Goal: Complete application form: Complete application form

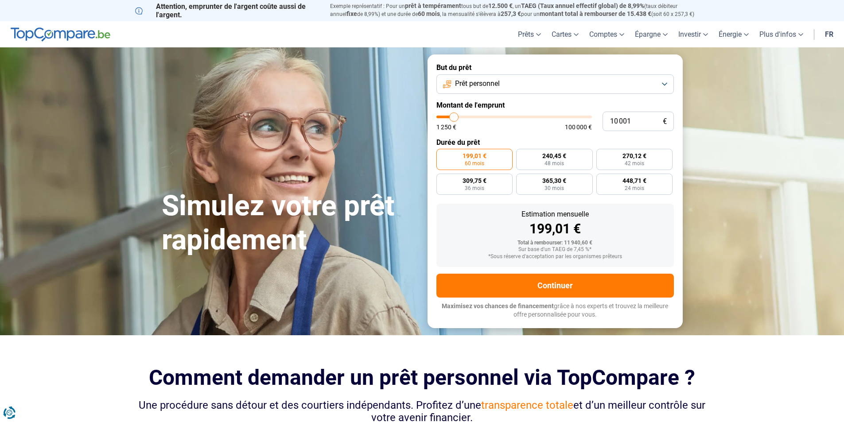
type input "8 750"
type input "8750"
type input "9 000"
type input "9000"
type input "9 500"
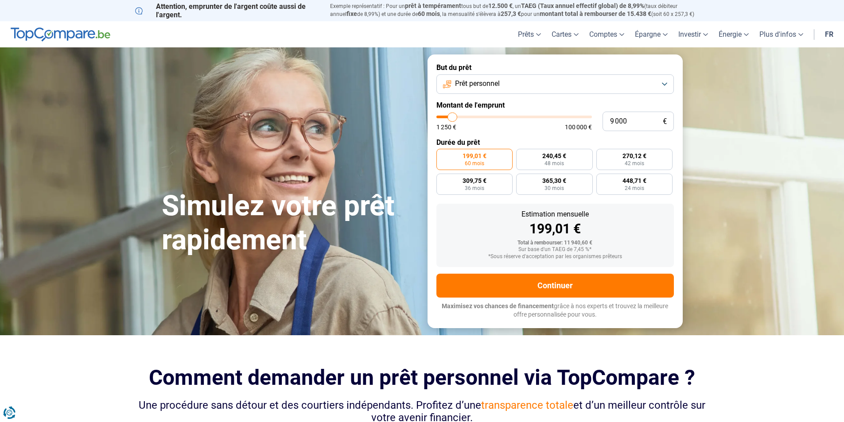
type input "9500"
type input "9 750"
type input "9750"
type input "10 250"
type input "10250"
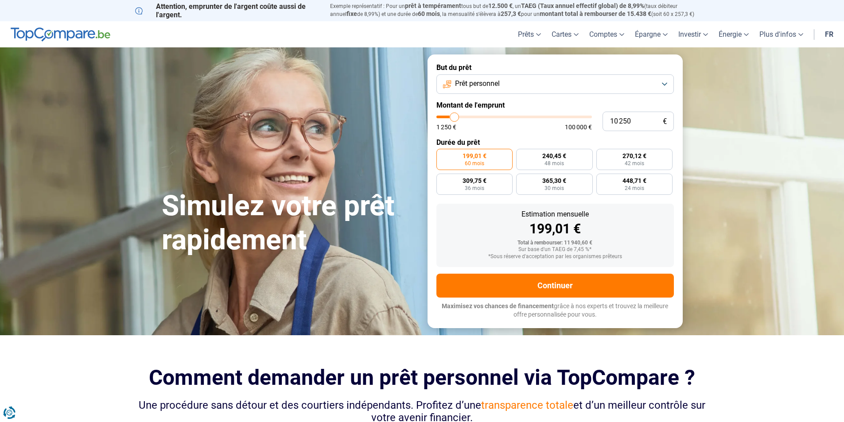
type input "11 000"
type input "11000"
type input "11 500"
type input "11500"
type input "12 000"
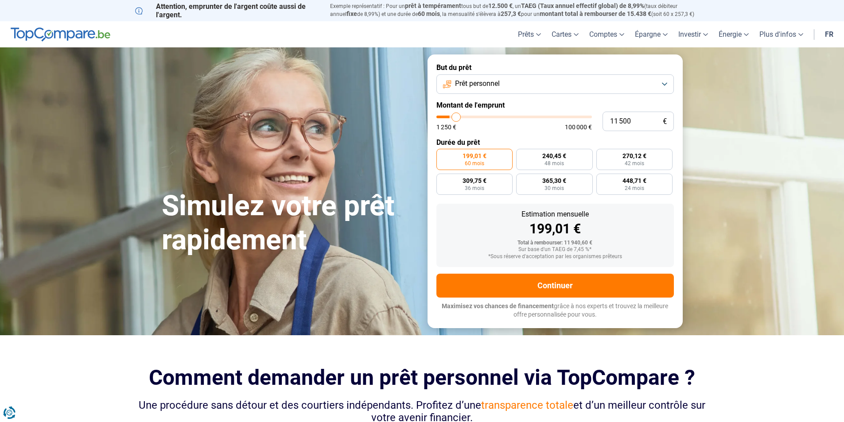
type input "12000"
type input "12 500"
type input "12500"
type input "13 000"
type input "13000"
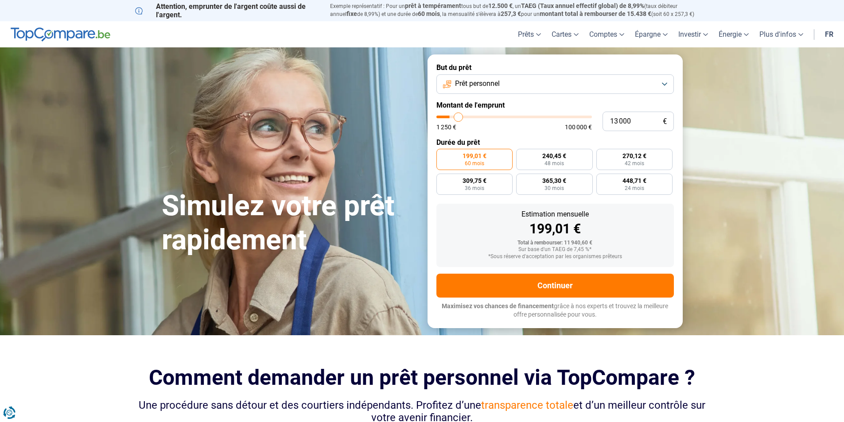
type input "13 250"
type input "13250"
type input "14 000"
type input "14000"
type input "16 000"
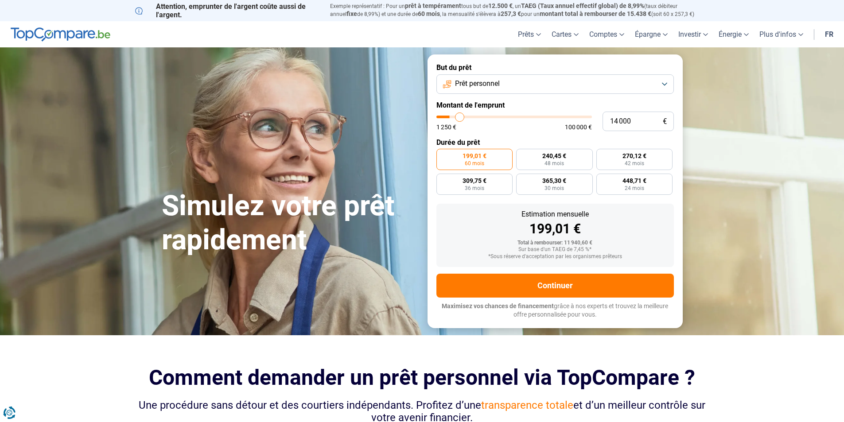
type input "16000"
type input "17 750"
type input "17750"
type input "19 000"
type input "19000"
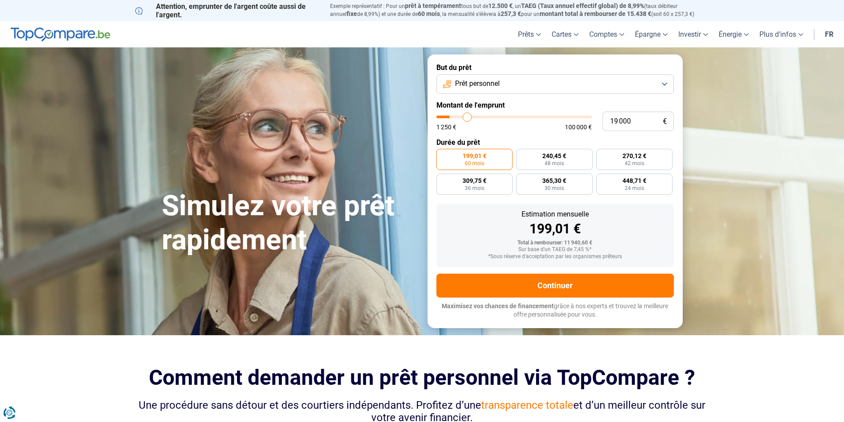
type input "20 250"
type input "20250"
type input "20 500"
type input "20500"
type input "20 750"
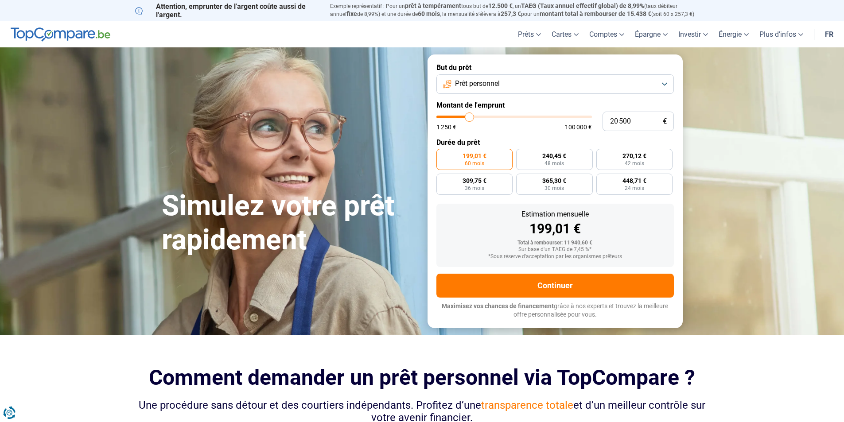
type input "20750"
type input "21 250"
type input "21250"
type input "21 500"
type input "21500"
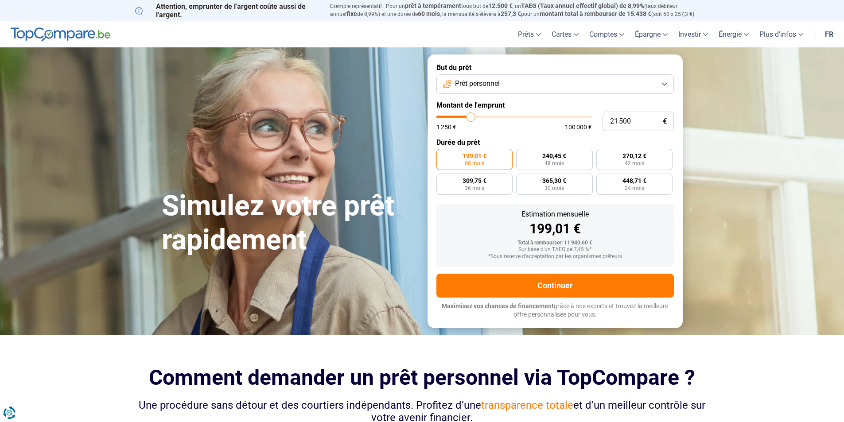
type input "21 750"
type input "21750"
type input "22 000"
type input "22000"
type input "22 250"
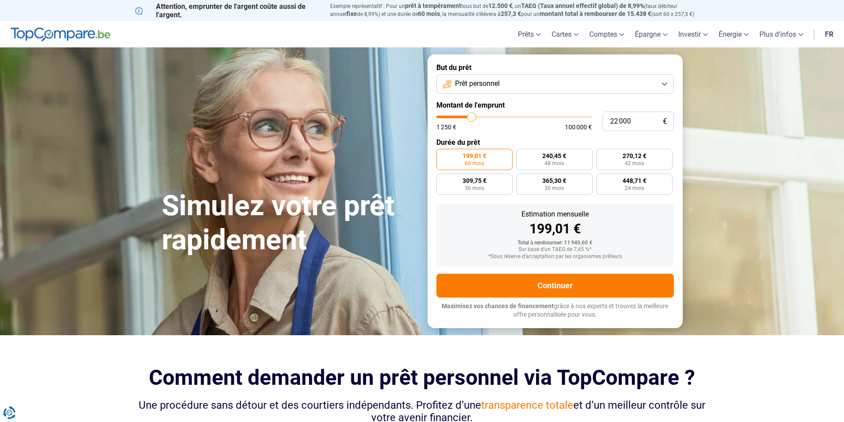
type input "22250"
type input "23 250"
type input "23250"
type input "23 750"
type input "23750"
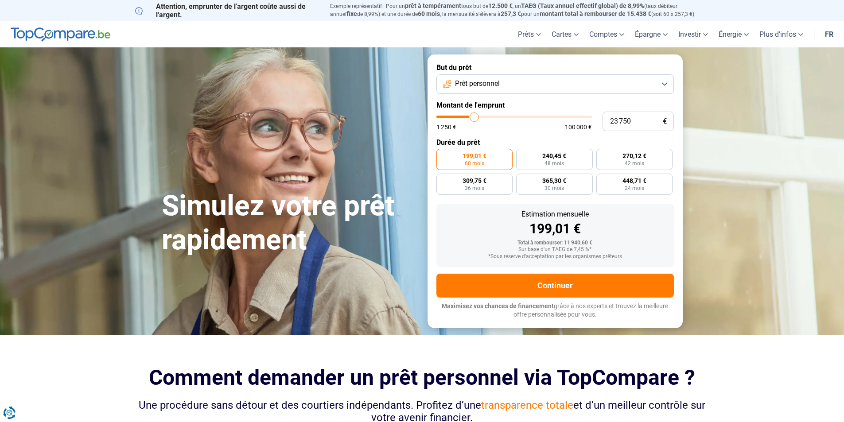
type input "24 500"
type input "24500"
type input "24 750"
type input "24750"
type input "25 000"
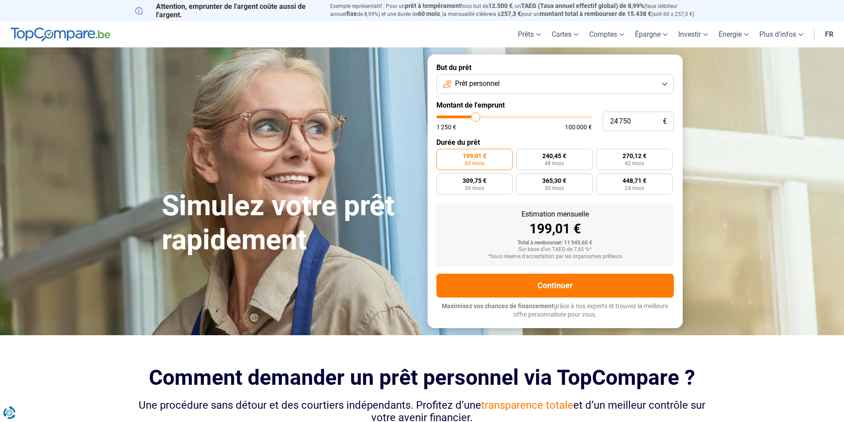
type input "25000"
type input "25 750"
type input "25750"
type input "26 000"
type input "26000"
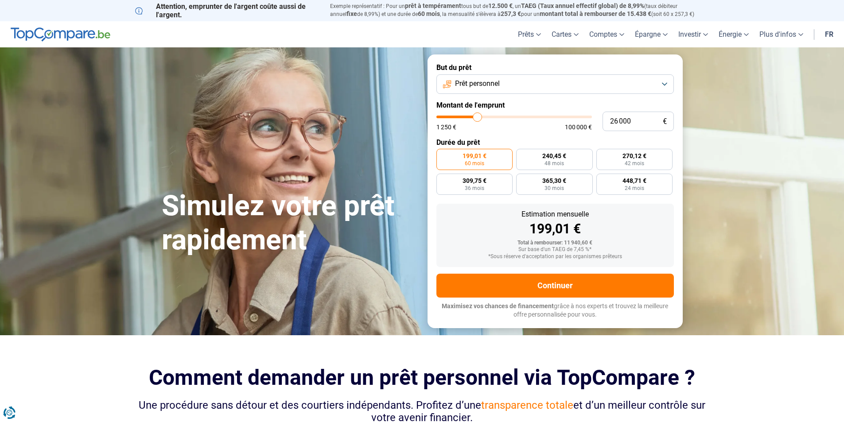
type input "25 750"
type input "25750"
type input "25 250"
type input "25250"
type input "25 000"
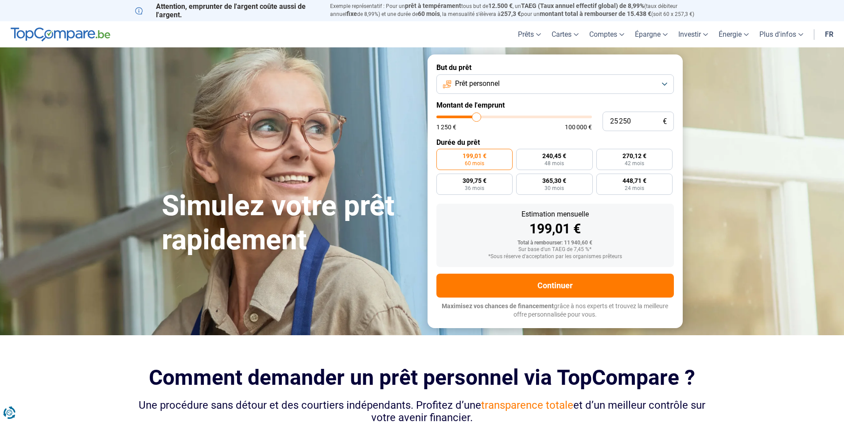
type input "25000"
type input "24 750"
type input "24750"
type input "24 500"
type input "24500"
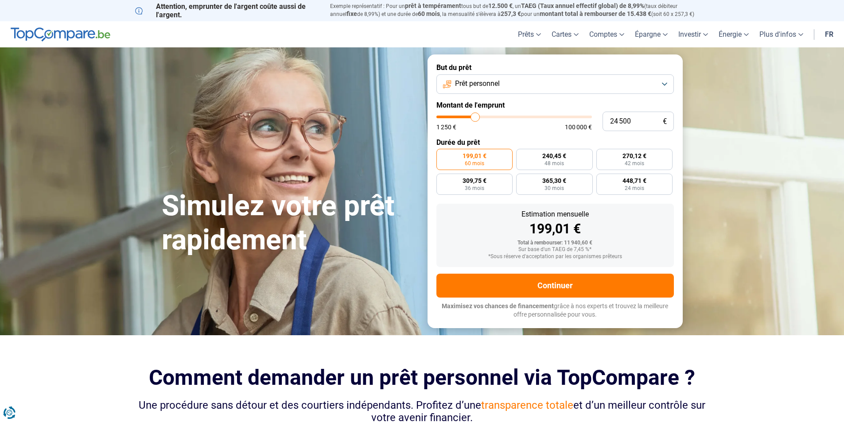
type input "24 250"
type input "24250"
type input "23 750"
type input "23750"
type input "23 500"
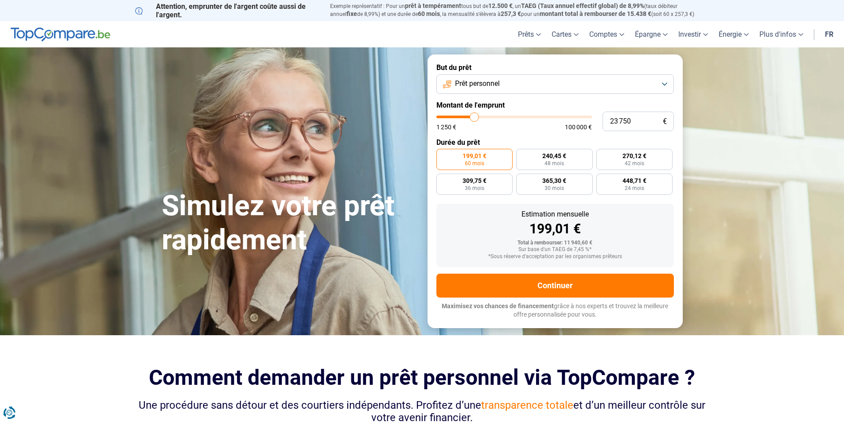
type input "23500"
type input "23 250"
type input "23250"
type input "22 750"
type input "22750"
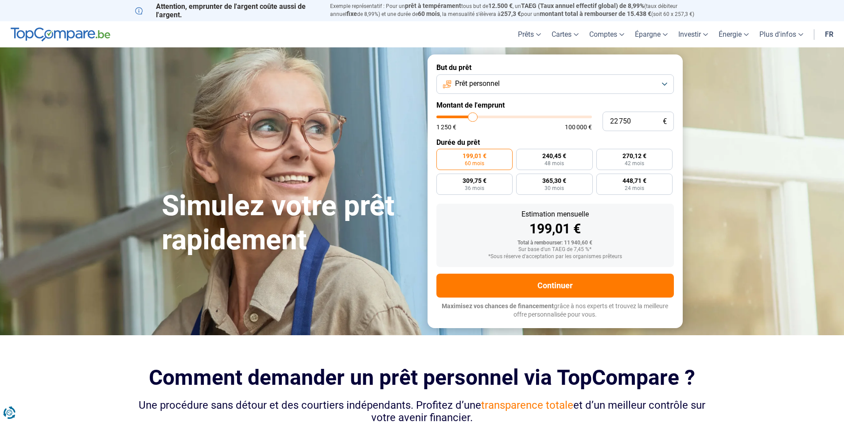
type input "23 000"
drag, startPoint x: 452, startPoint y: 117, endPoint x: 473, endPoint y: 119, distance: 20.9
type input "23000"
click at [473, 118] on input "range" at bounding box center [514, 117] width 156 height 3
radio input "false"
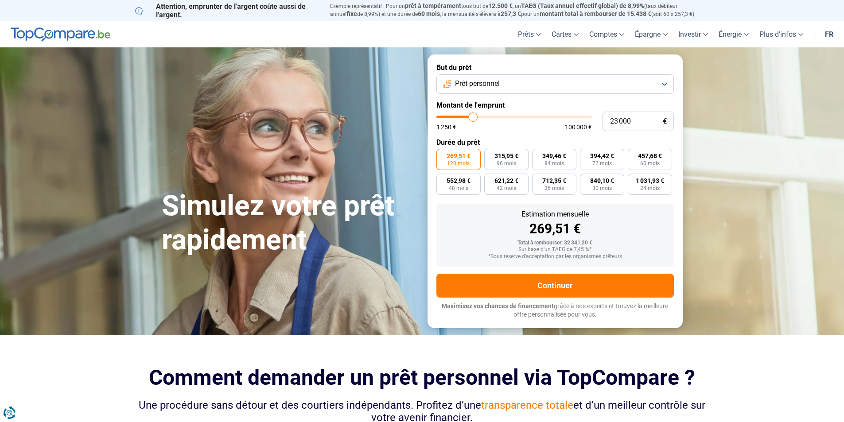
click at [669, 84] on button "Prêt personnel" at bounding box center [554, 83] width 237 height 19
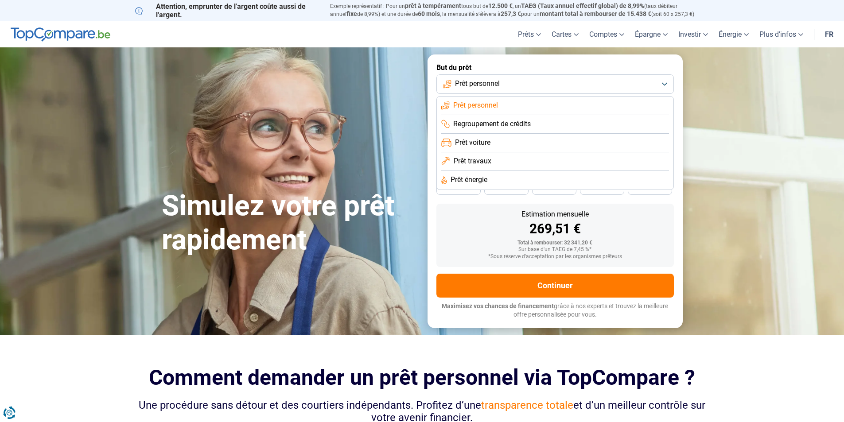
click at [481, 141] on span "Prêt voiture" at bounding box center [472, 143] width 35 height 10
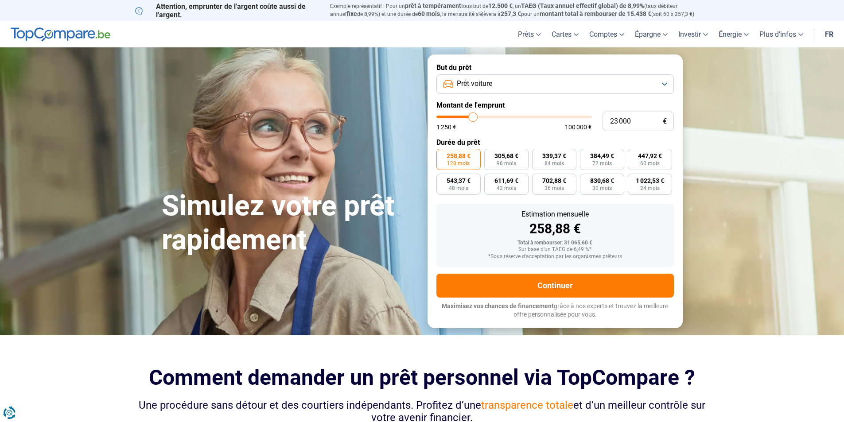
type input "23 250"
type input "23250"
type input "23 500"
type input "23500"
type input "23 750"
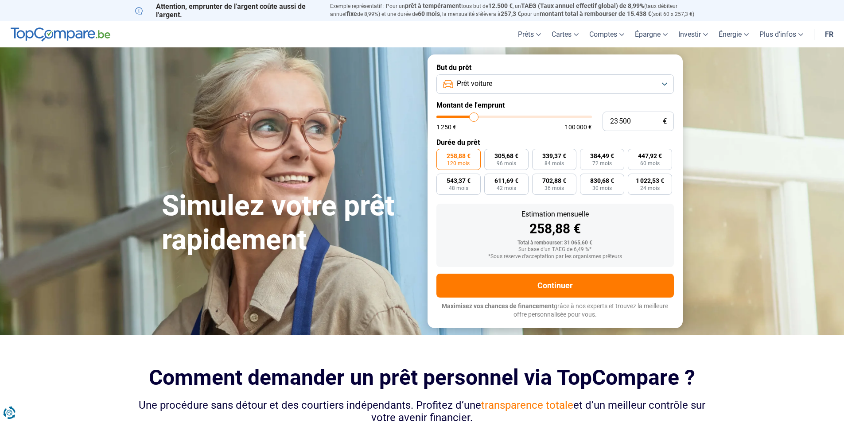
type input "23750"
type input "24 250"
type input "24250"
type input "24 500"
type input "24500"
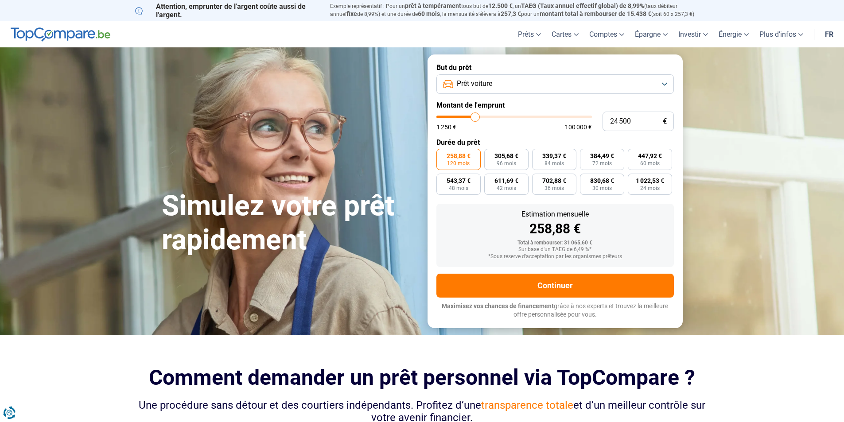
type input "24 750"
type input "24750"
type input "25 000"
type input "25000"
type input "25 250"
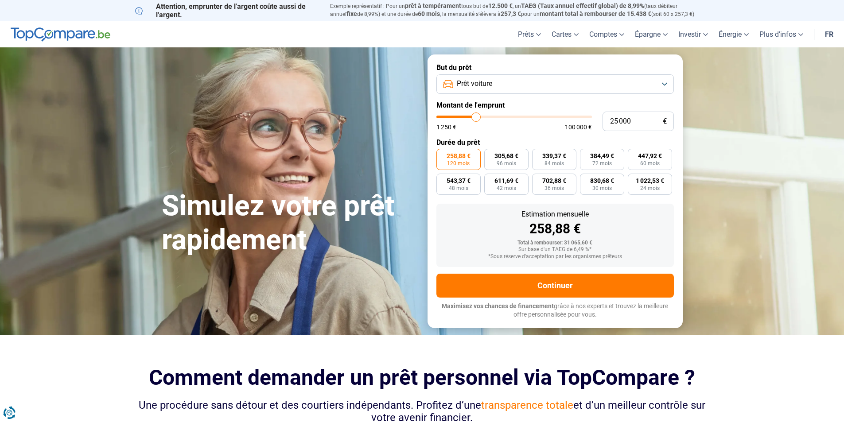
type input "25250"
type input "26 250"
type input "26250"
type input "26 750"
type input "26750"
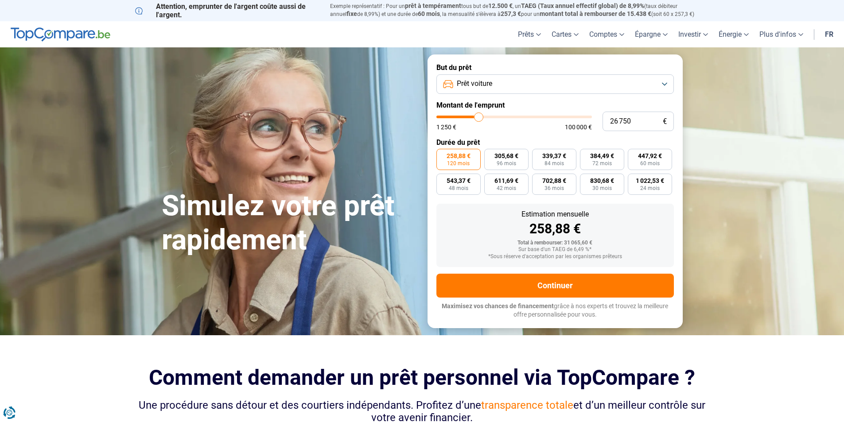
type input "27 750"
type input "27750"
type input "28 250"
type input "28250"
type input "28 750"
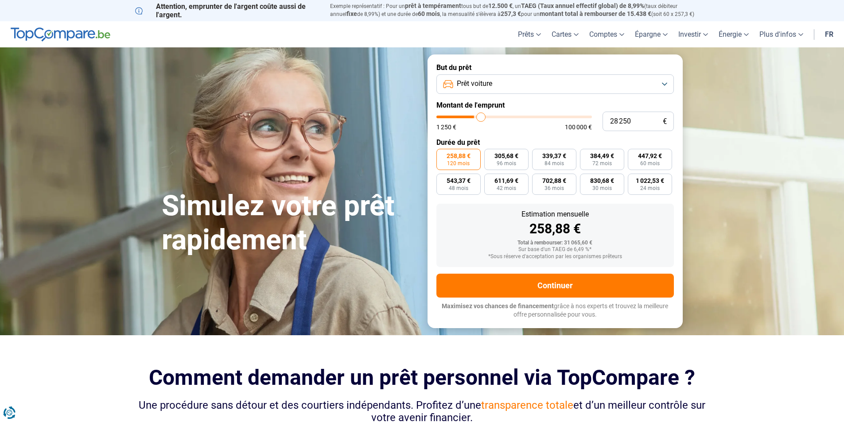
type input "28750"
type input "28 250"
type input "28250"
type input "28 000"
type input "28000"
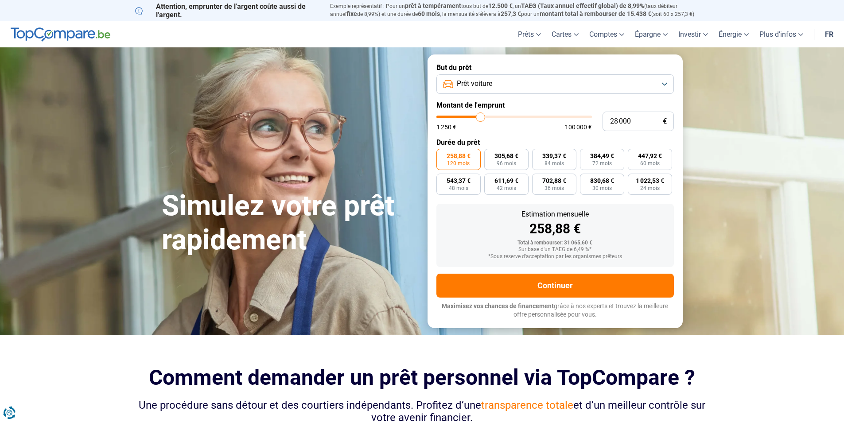
type input "27 750"
type input "27750"
type input "27 500"
type input "27500"
type input "27 250"
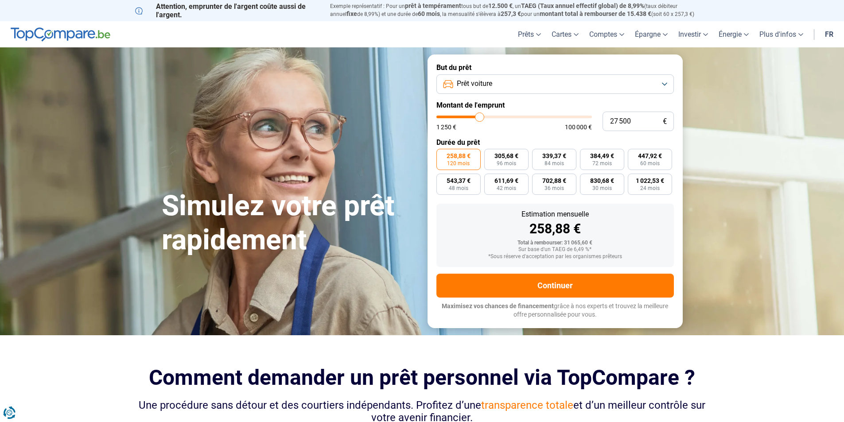
type input "27250"
type input "26 750"
type input "26750"
type input "26 500"
type input "26500"
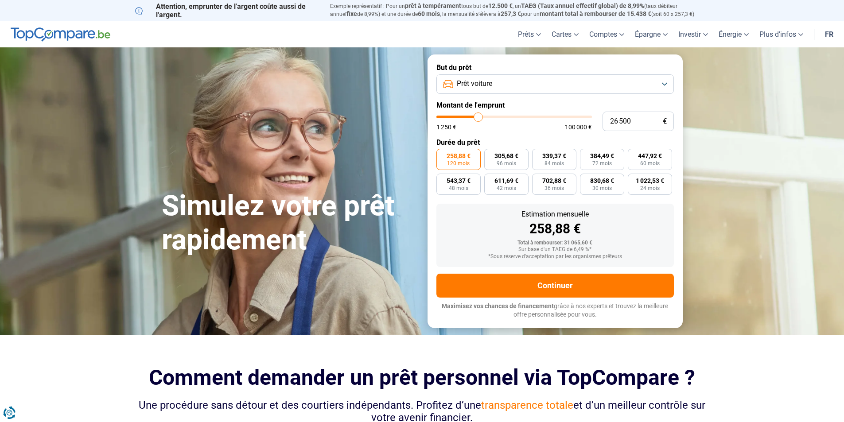
type input "26 250"
type input "26250"
type input "26 000"
type input "26000"
type input "25 750"
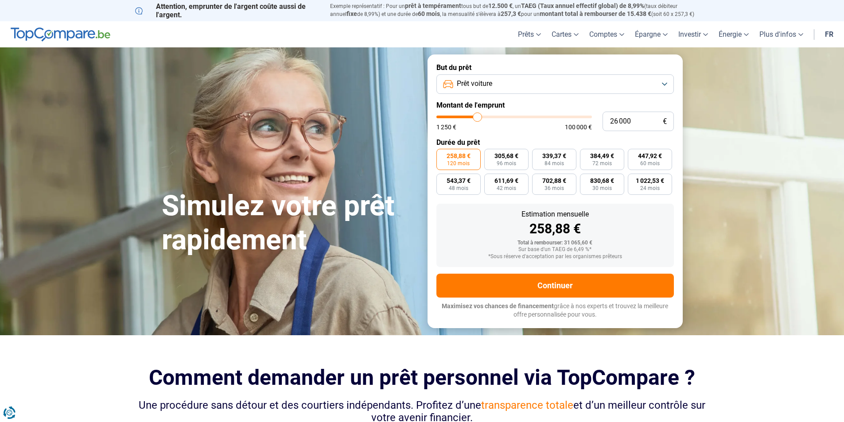
type input "25750"
type input "25 250"
type input "25250"
type input "25 000"
type input "25000"
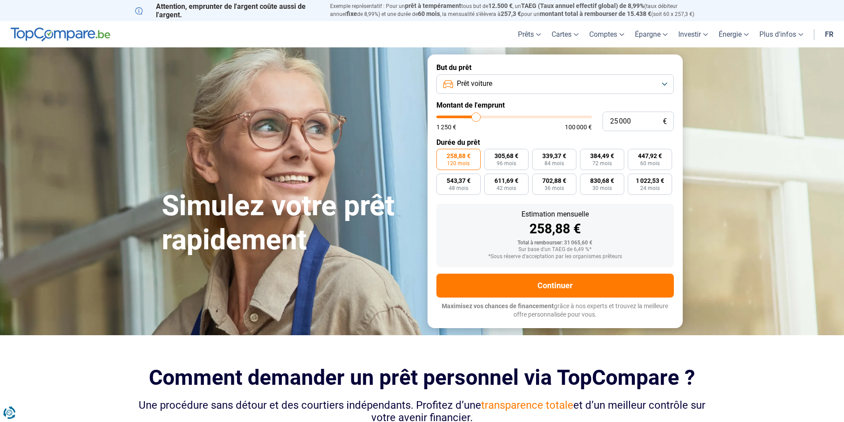
type input "24 750"
type input "24750"
type input "24 500"
type input "24500"
type input "24 250"
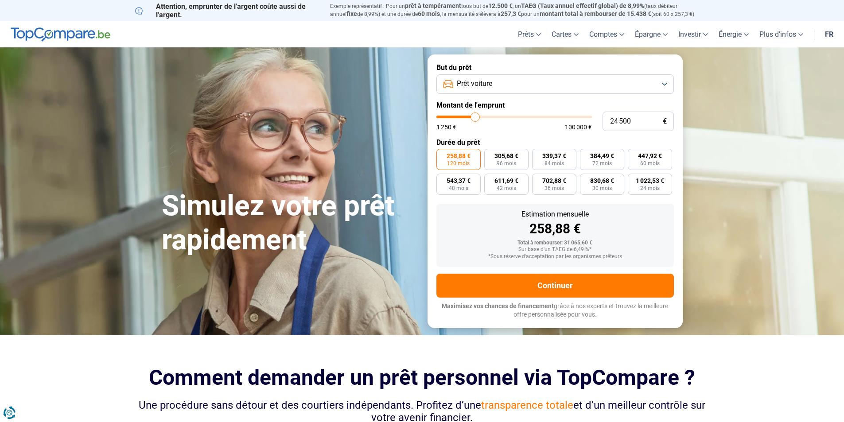
type input "24250"
type input "23 750"
type input "23750"
type input "23 250"
type input "23250"
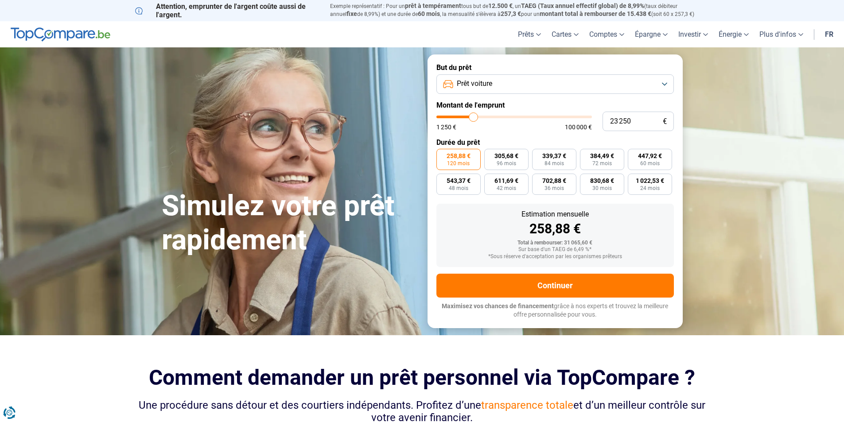
type input "23 000"
type input "23000"
click at [473, 117] on input "range" at bounding box center [514, 117] width 156 height 3
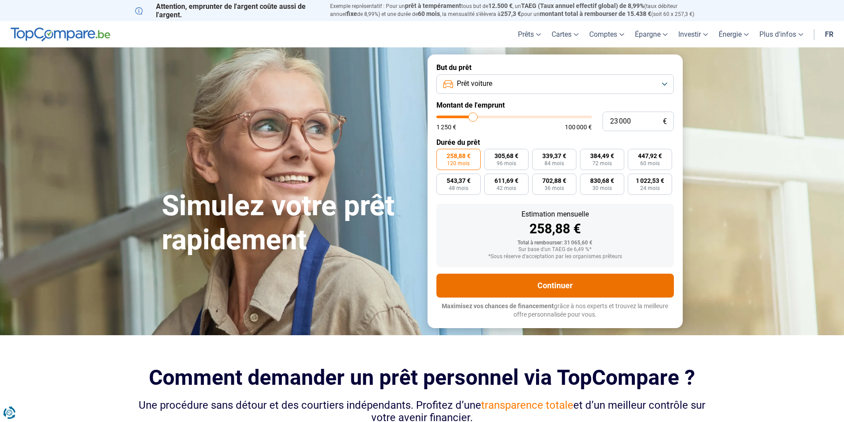
click at [569, 284] on button "Continuer" at bounding box center [554, 286] width 237 height 24
click at [585, 278] on button "Continuer" at bounding box center [554, 286] width 237 height 24
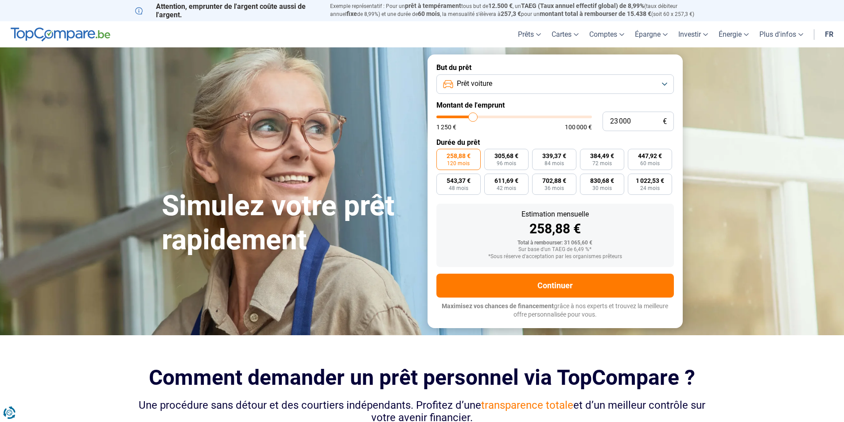
type input "26 250"
type input "26250"
type input "26 500"
type input "26500"
type input "26 750"
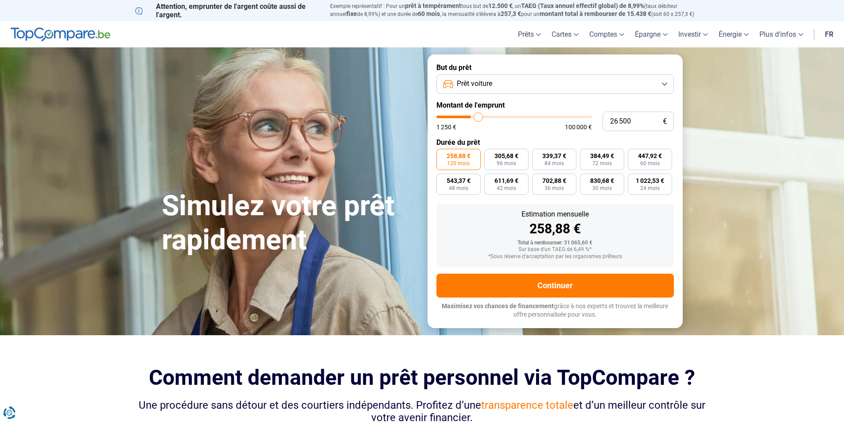
type input "26750"
type input "27 250"
type input "27250"
type input "27 500"
type input "27500"
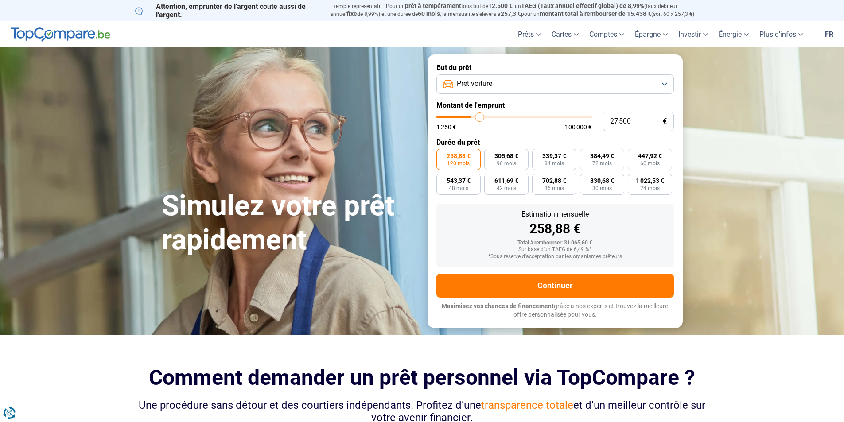
type input "27 750"
type input "27750"
type input "28 250"
type input "28250"
type input "28 750"
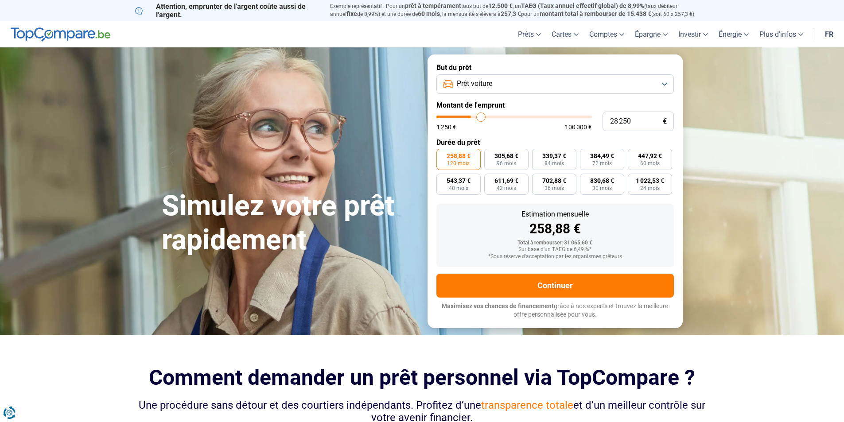
type input "28750"
type input "29 250"
type input "29250"
type input "29 000"
type input "29000"
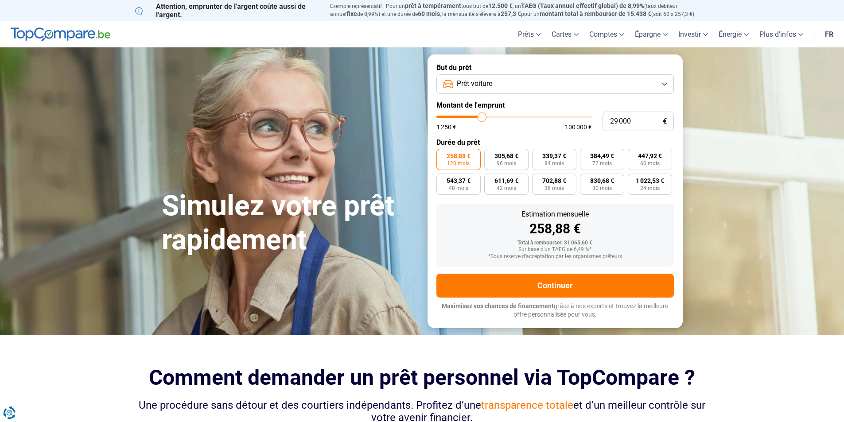
type input "28 750"
type input "28750"
type input "28 250"
type input "28250"
type input "27 750"
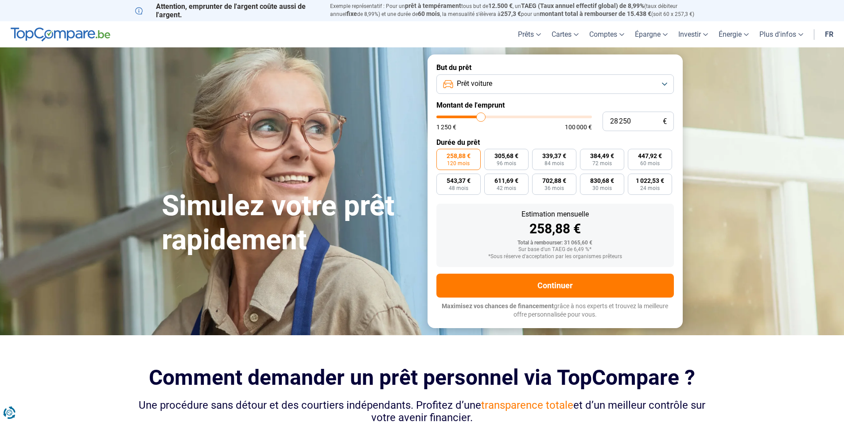
type input "27750"
type input "27 500"
type input "27500"
type input "27 250"
type input "27250"
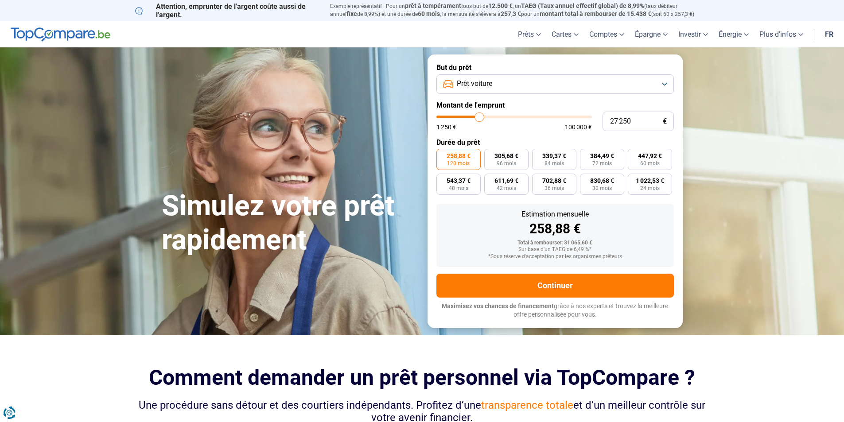
type input "26 500"
type input "26500"
type input "26 250"
type input "26250"
type input "26 000"
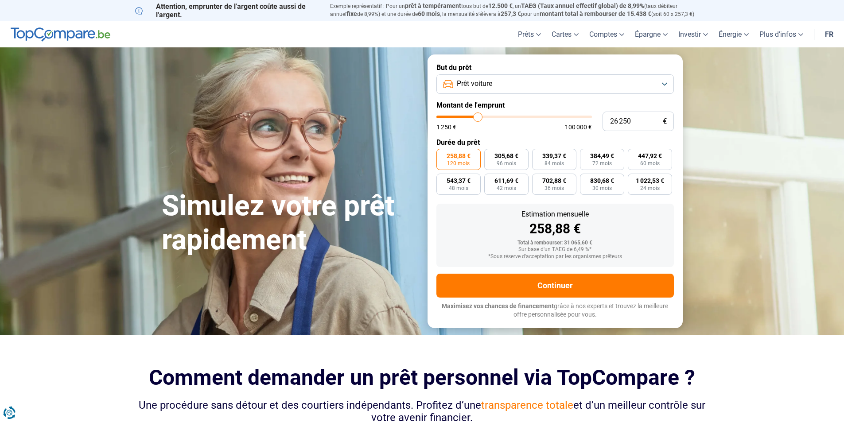
type input "26000"
type input "25 750"
type input "25750"
type input "25 250"
type input "25250"
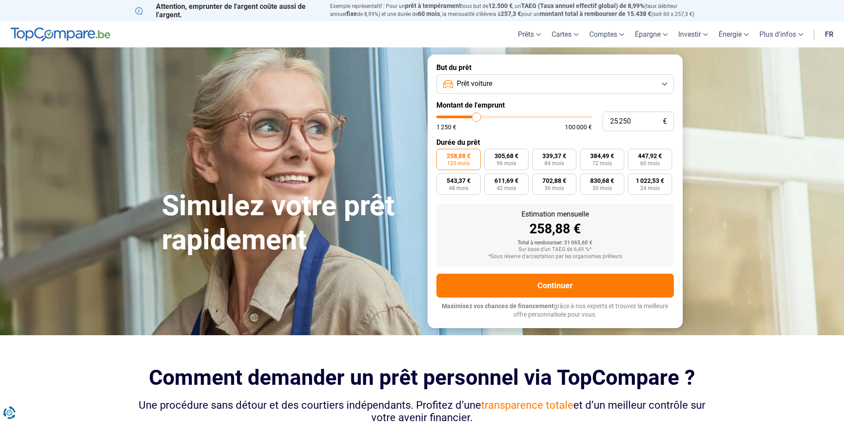
type input "24 750"
type input "24750"
type input "24 500"
type input "24500"
type input "24 250"
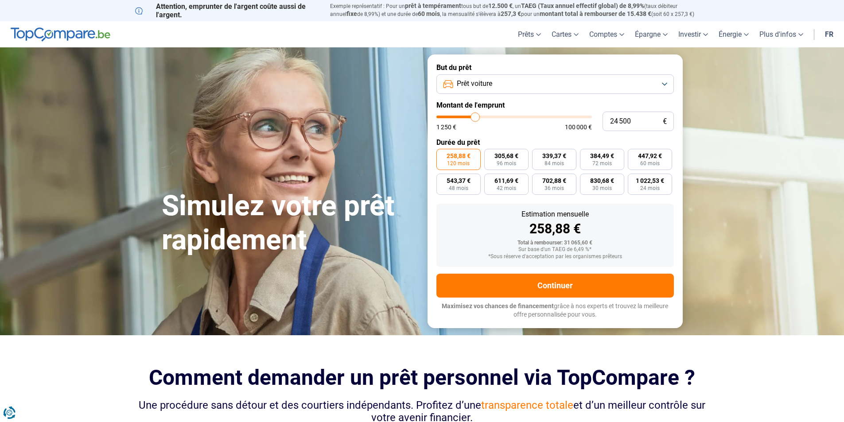
type input "24250"
type input "23 750"
type input "23750"
type input "23 500"
type input "23500"
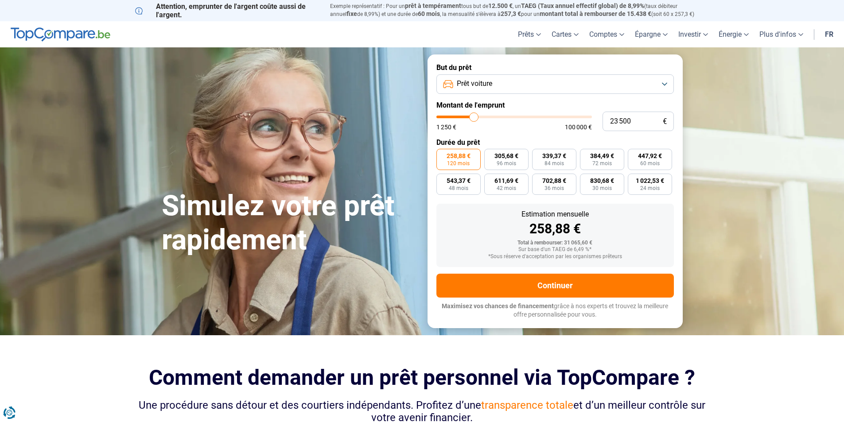
type input "23 250"
type input "23250"
type input "23 000"
type input "23000"
type input "22 750"
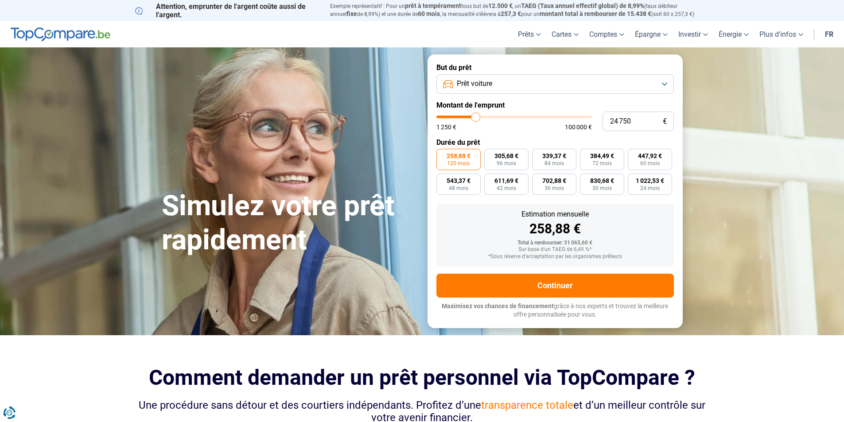
click at [476, 118] on input "range" at bounding box center [514, 117] width 156 height 3
click at [473, 116] on input "range" at bounding box center [514, 117] width 156 height 3
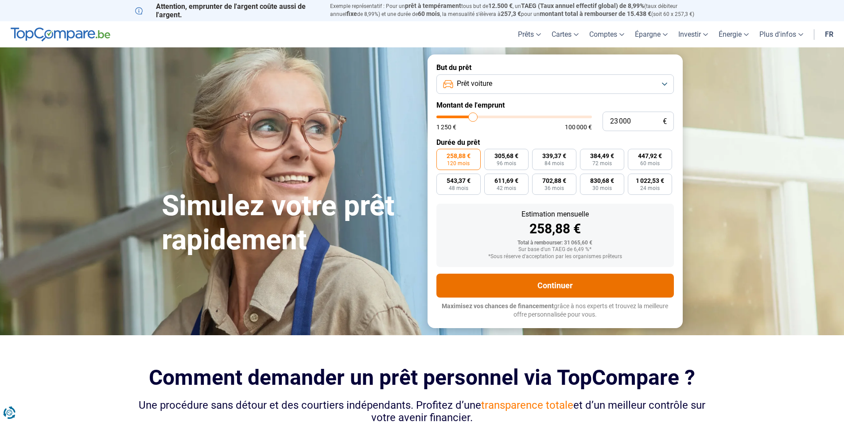
click at [570, 281] on button "Continuer" at bounding box center [554, 286] width 237 height 24
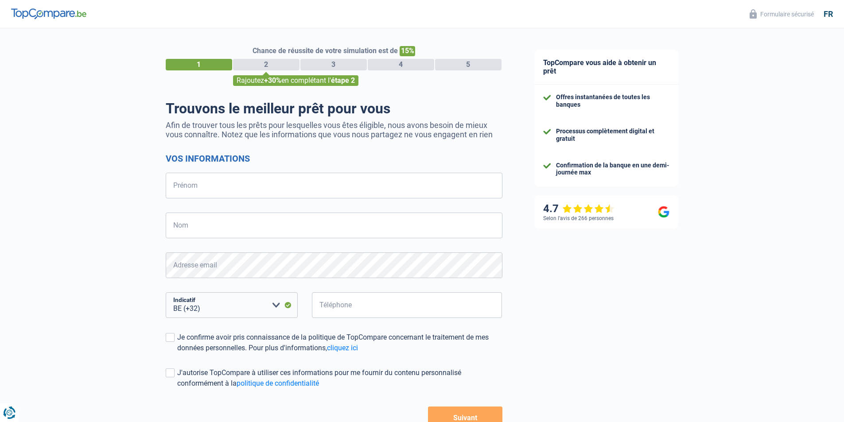
select select "32"
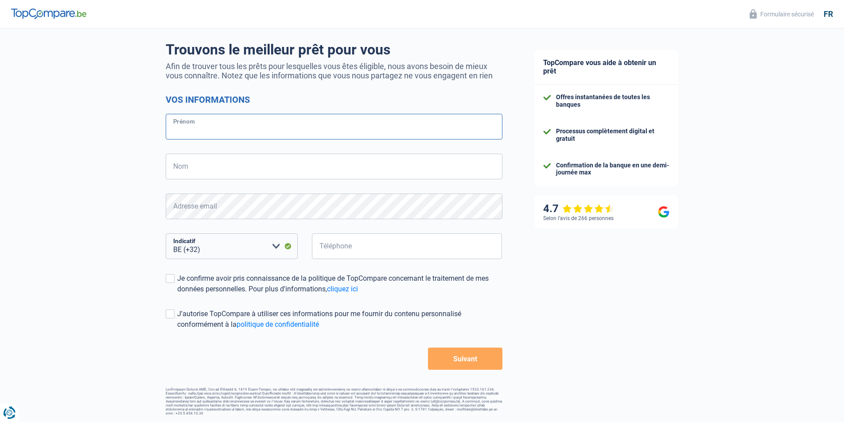
click at [363, 133] on input "Prénom" at bounding box center [334, 127] width 337 height 26
type input "[PERSON_NAME]"
type input "karasular"
type input "465300202"
click at [172, 280] on span at bounding box center [170, 278] width 9 height 9
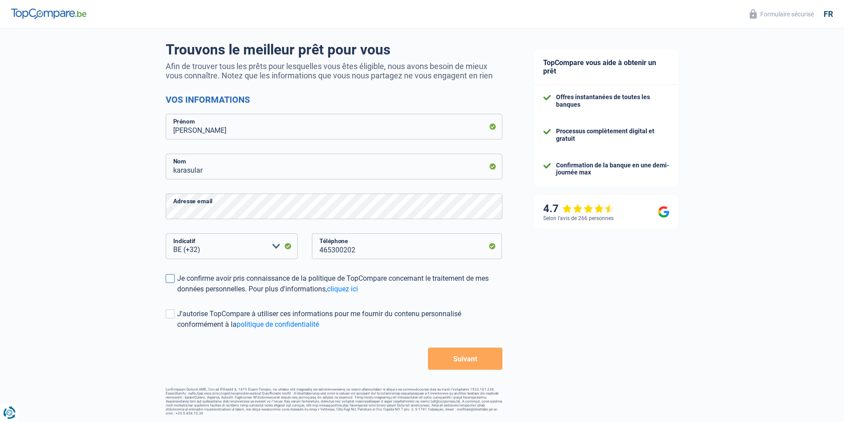
click at [177, 295] on input "Je confirme avoir pris connaissance de la politique de TopCompare concernant le…" at bounding box center [177, 295] width 0 height 0
click at [479, 357] on button "Suivant" at bounding box center [465, 359] width 74 height 22
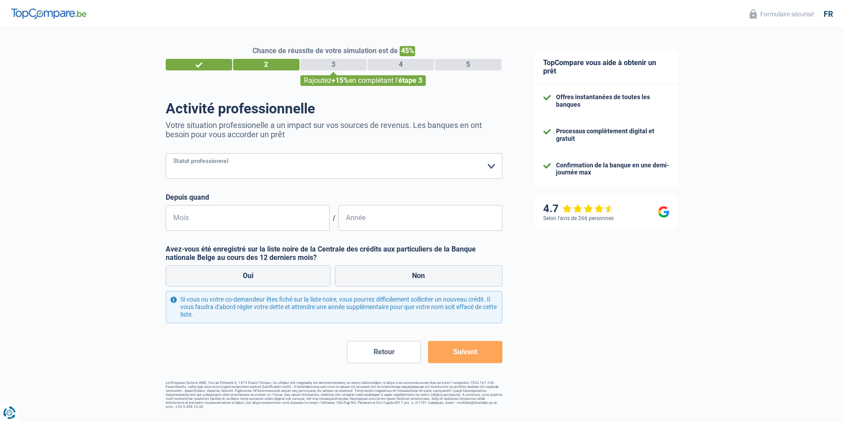
click at [482, 163] on select "Ouvrier Employé privé Employé public Invalide Indépendant Pensionné Chômeur Mut…" at bounding box center [334, 166] width 337 height 26
select select "privateEmployee"
click at [166, 154] on select "Ouvrier Employé privé Employé public Invalide Indépendant Pensionné Chômeur Mut…" at bounding box center [334, 166] width 337 height 26
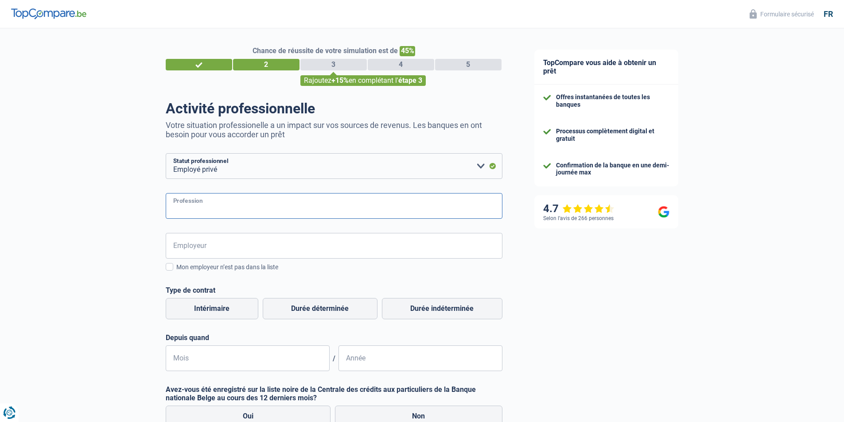
click at [350, 205] on input "Profession" at bounding box center [334, 206] width 337 height 26
click at [350, 226] on form "Ouvrier Employé privé Employé public Invalide Indépendant Pensionné Chômeur Mut…" at bounding box center [334, 328] width 337 height 350
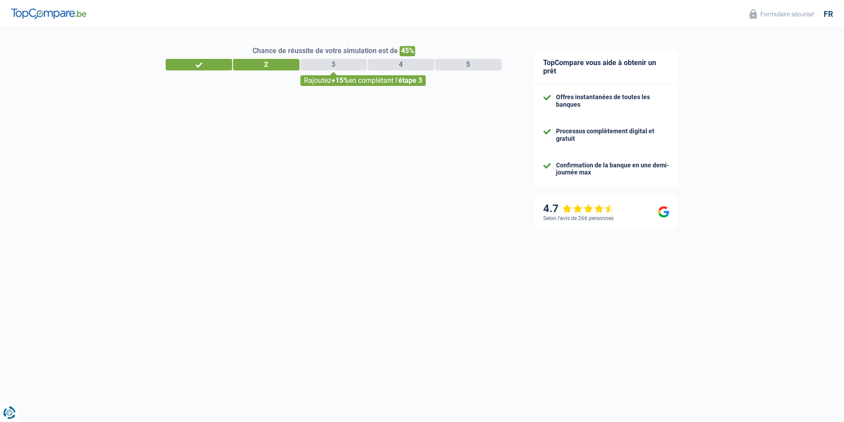
select select "32"
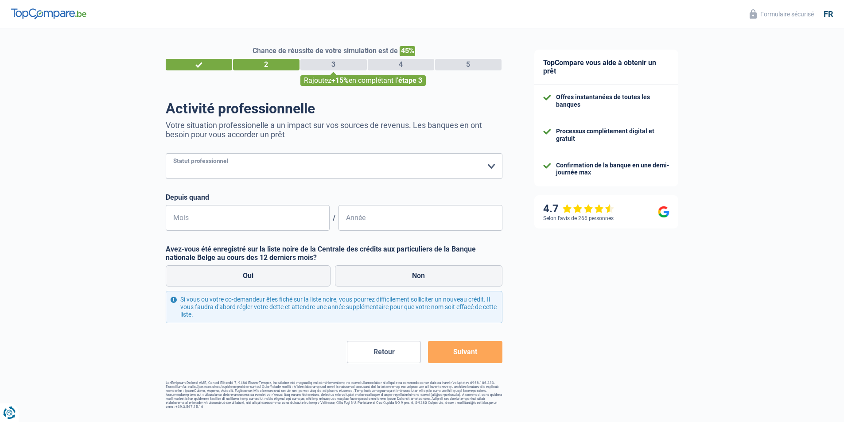
click at [494, 162] on select "Ouvrier Employé privé Employé public Invalide Indépendant Pensionné Chômeur Mut…" at bounding box center [334, 166] width 337 height 26
select select "invalid"
click at [166, 154] on select "Ouvrier Employé privé Employé public Invalide Indépendant Pensionné Chômeur Mut…" at bounding box center [334, 166] width 337 height 26
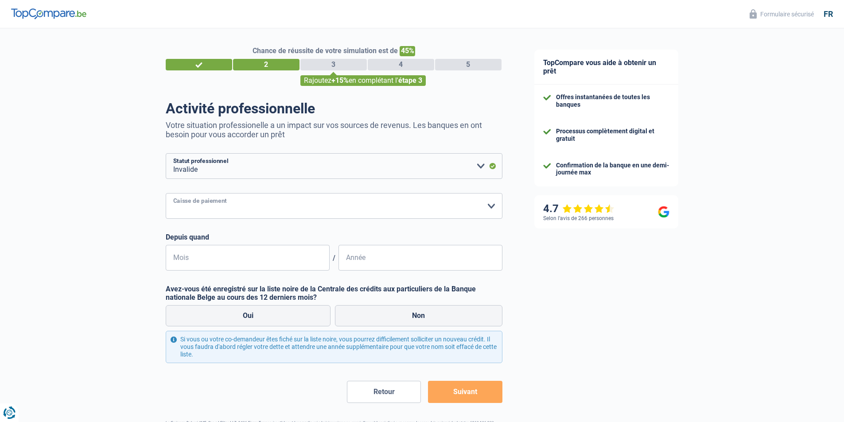
click at [305, 210] on select "Mutualité Chrétienne Mutualité Socialiste (Solidaris) SPF Sécurité Sociale Unio…" at bounding box center [334, 206] width 337 height 26
click at [38, 137] on div "Chance de réussite de votre simulation est de 45% 1 2 3 4 5 Rajoutez +15% en co…" at bounding box center [259, 239] width 518 height 428
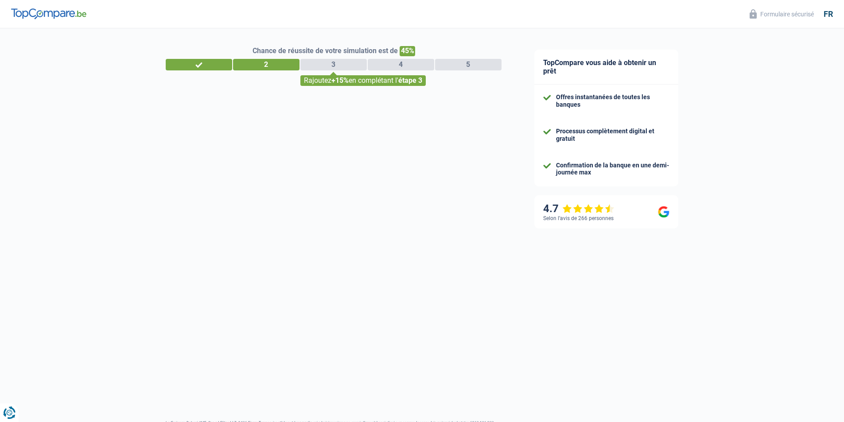
select select "32"
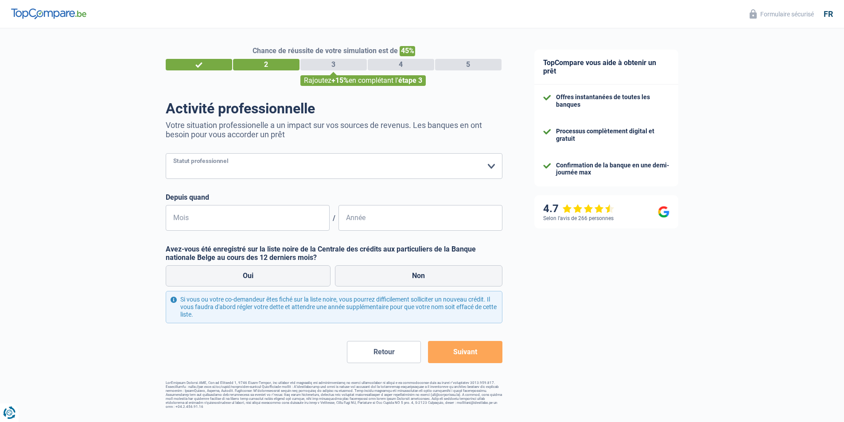
click at [494, 167] on select "Ouvrier Employé privé Employé public Invalide Indépendant Pensionné Chômeur Mut…" at bounding box center [334, 166] width 337 height 26
select select "invalid"
click at [166, 154] on select "Ouvrier Employé privé Employé public Invalide Indépendant Pensionné Chômeur Mut…" at bounding box center [334, 166] width 337 height 26
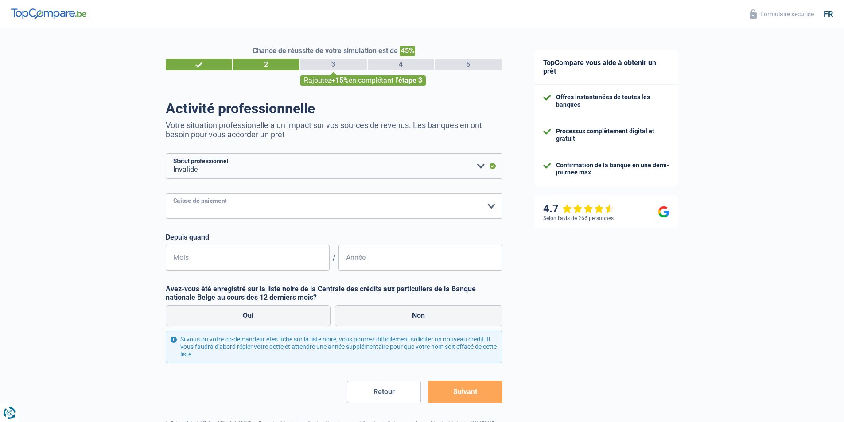
click at [501, 207] on select "Mutualité Chrétienne Mutualité Socialiste (Solidaris) SPF Sécurité Sociale Unio…" at bounding box center [334, 206] width 337 height 26
select select "spf"
click at [166, 194] on select "Mutualité Chrétienne Mutualité Socialiste (Solidaris) SPF Sécurité Sociale Unio…" at bounding box center [334, 206] width 337 height 26
click at [292, 255] on input "Mois" at bounding box center [248, 258] width 164 height 26
type input "01"
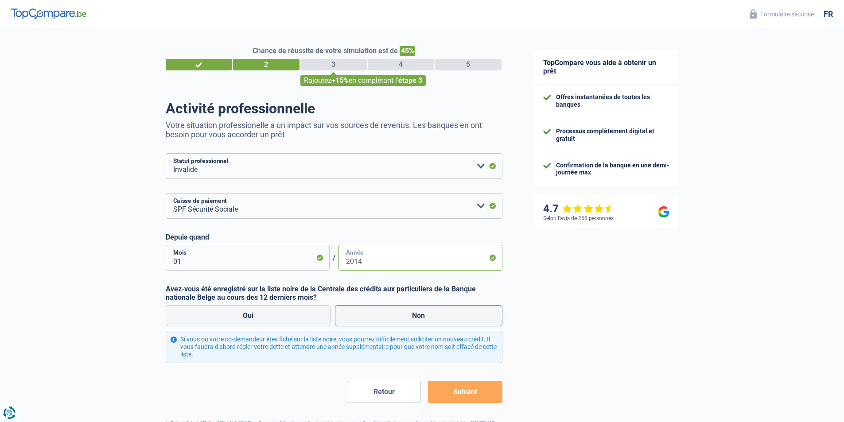
type input "2014"
click at [426, 310] on label "Non" at bounding box center [418, 315] width 167 height 21
click at [426, 310] on input "Non" at bounding box center [418, 315] width 167 height 21
radio input "true"
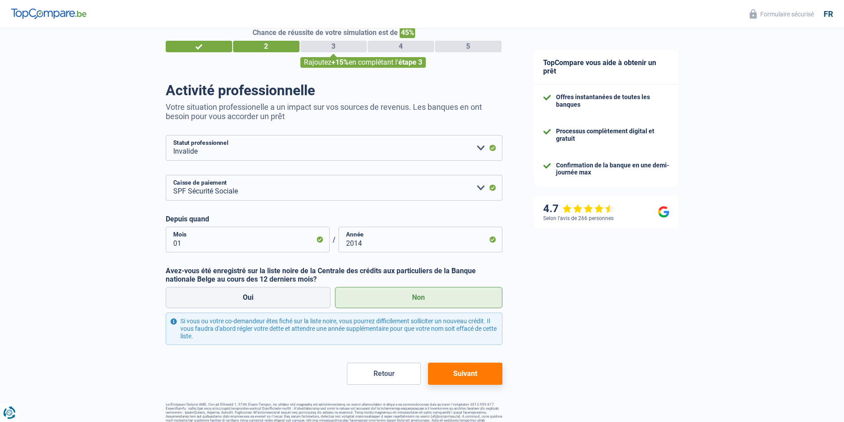
scroll to position [33, 0]
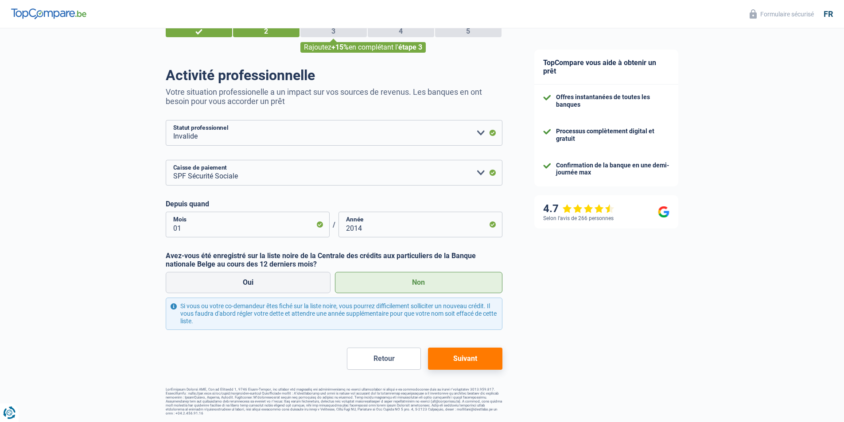
click at [478, 361] on button "Suivant" at bounding box center [465, 359] width 74 height 22
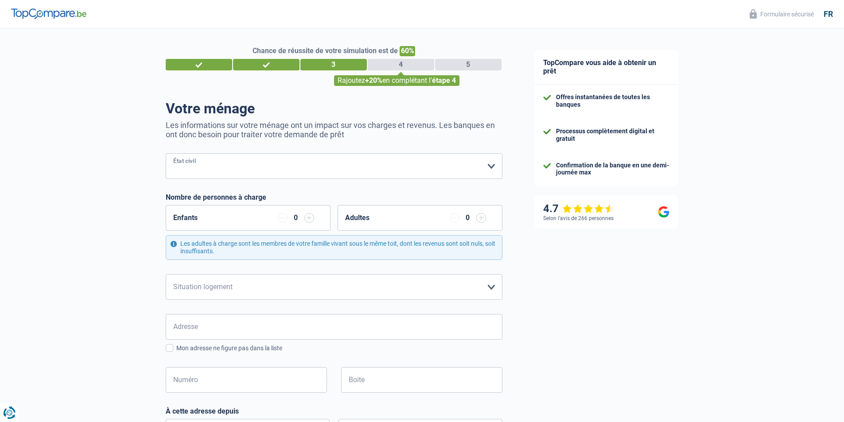
click at [494, 167] on select "Célibataire Marié(e) Cohabitant(e) légal(e) Divorcé(e) Veuf(ve) Séparé (de fait…" at bounding box center [334, 166] width 337 height 26
select select "married"
click at [166, 154] on select "Célibataire Marié(e) Cohabitant(e) légal(e) Divorcé(e) Veuf(ve) Séparé (de fait…" at bounding box center [334, 166] width 337 height 26
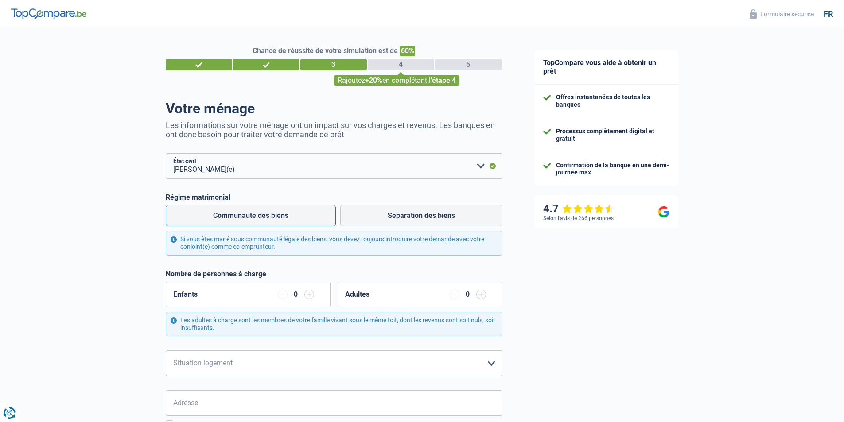
click at [307, 217] on label "Communauté des biens" at bounding box center [251, 215] width 170 height 21
click at [307, 217] on input "Communauté des biens" at bounding box center [251, 215] width 170 height 21
radio input "true"
click at [307, 296] on input "button" at bounding box center [309, 295] width 10 height 10
click at [312, 296] on input "button" at bounding box center [309, 295] width 10 height 10
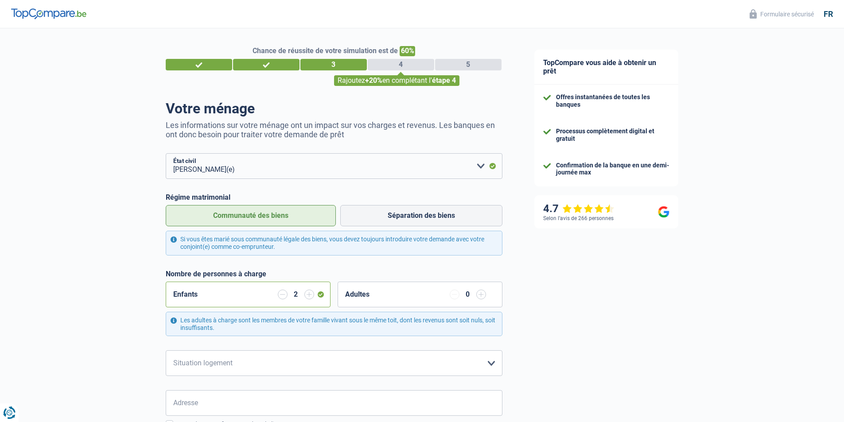
click at [479, 297] on input "button" at bounding box center [481, 295] width 10 height 10
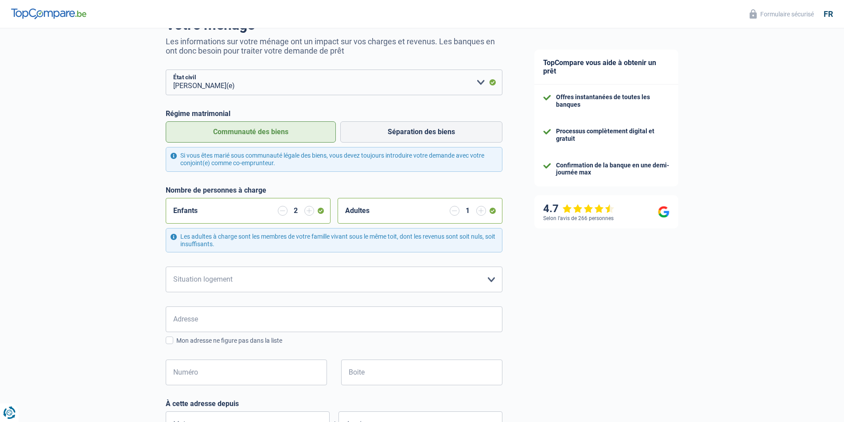
scroll to position [89, 0]
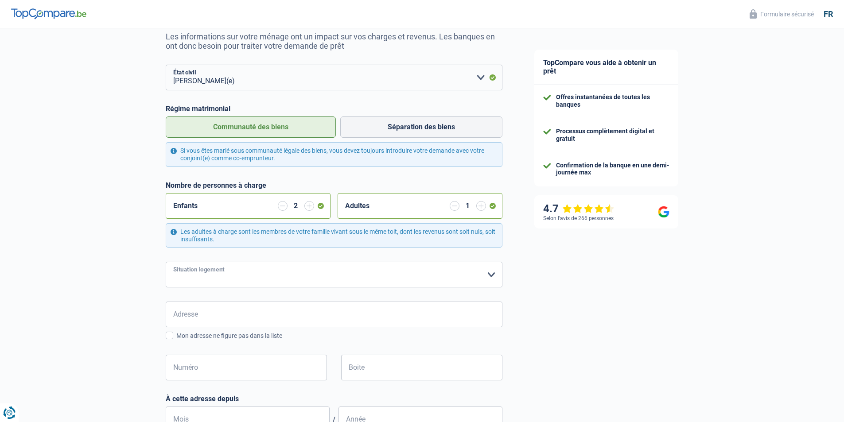
click at [489, 275] on select "Locataire Propriétaire avec prêt hypothécaire Propriétaire sans prêt hypothécai…" at bounding box center [334, 275] width 337 height 26
select select "ownerWithMortgage"
click at [166, 263] on select "Locataire Propriétaire avec prêt hypothécaire Propriétaire sans prêt hypothécai…" at bounding box center [334, 275] width 337 height 26
click at [344, 314] on input "Adresse" at bounding box center [334, 315] width 337 height 26
type input "dampremy"
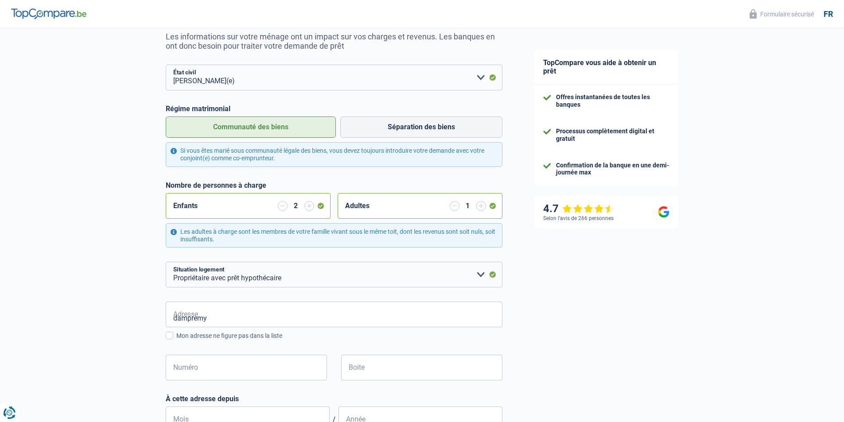
type input "Belgique"
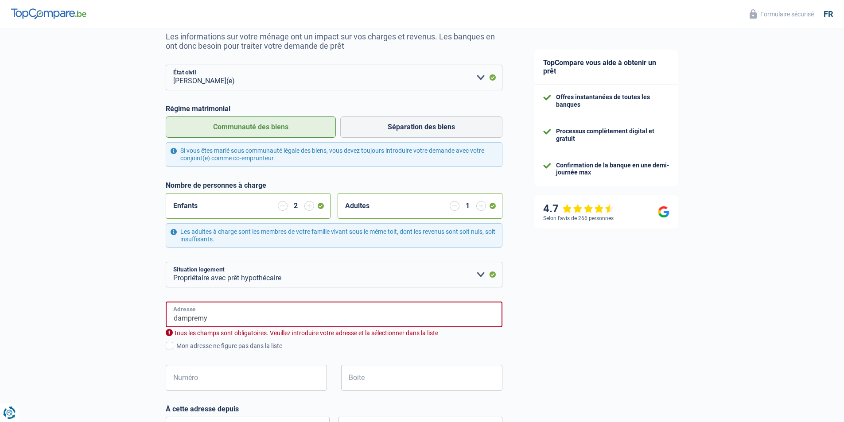
type input "Belgique"
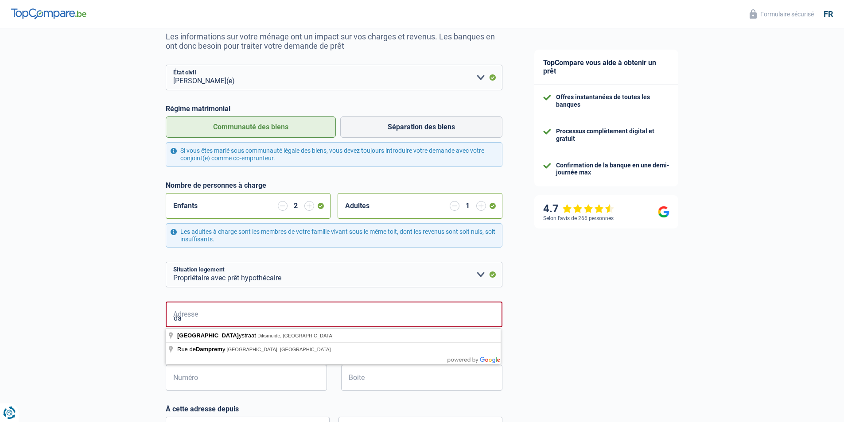
type input "d"
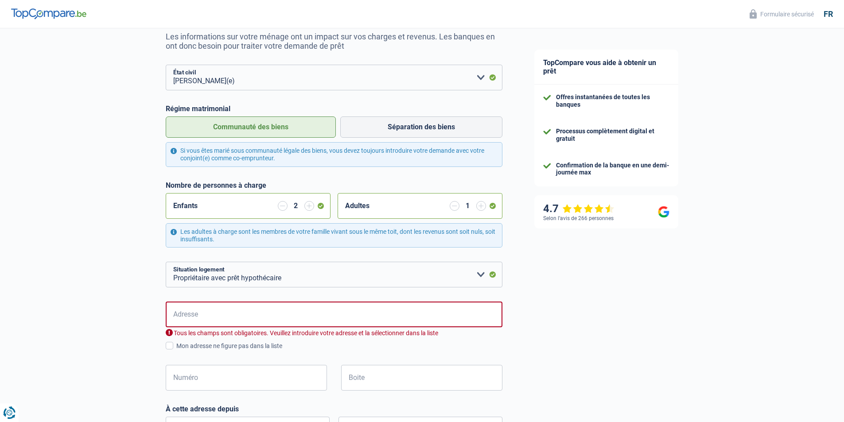
click at [282, 311] on input "Adresse" at bounding box center [334, 315] width 337 height 26
type input "Rue Julien Schmidt 32 6020 Charleroi"
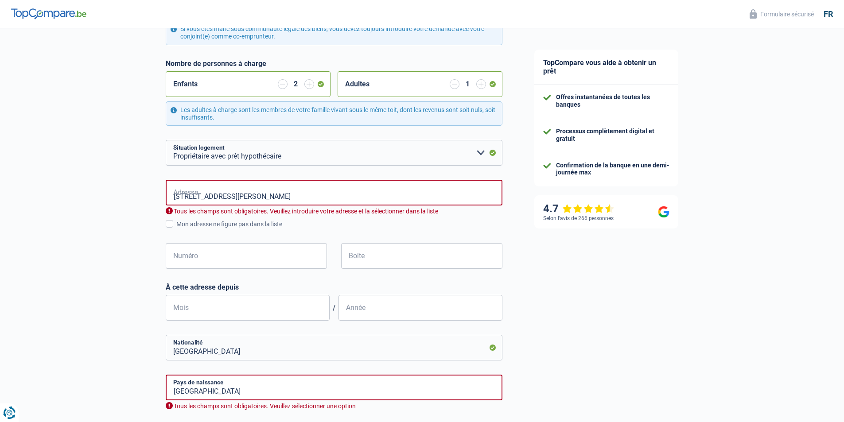
scroll to position [222, 0]
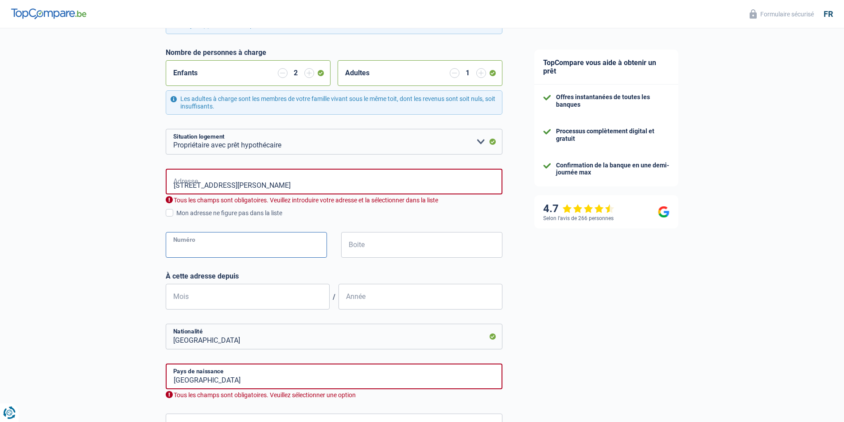
click at [314, 245] on input "Numéro" at bounding box center [246, 245] width 161 height 26
type input "32"
type input "DAMPREMY"
click at [402, 251] on input "Boite" at bounding box center [421, 245] width 161 height 26
type input "32"
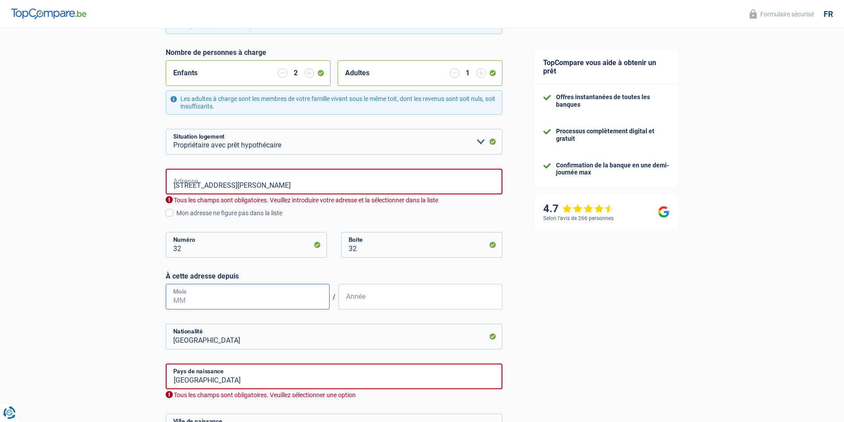
click at [302, 300] on input "Mois" at bounding box center [248, 297] width 164 height 26
type input "2"
type input "02"
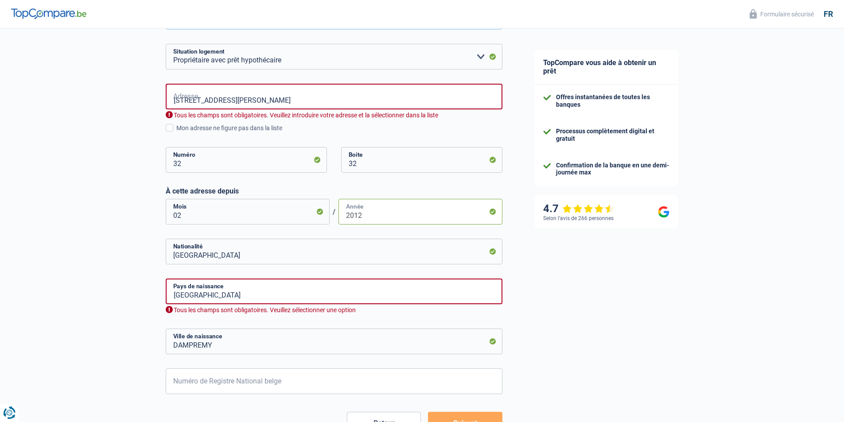
scroll to position [310, 0]
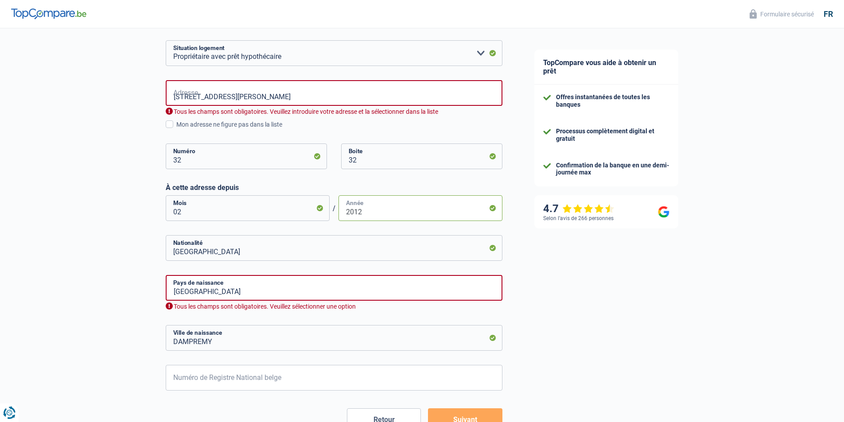
type input "2012"
click at [313, 295] on input "Belgique" at bounding box center [334, 288] width 337 height 26
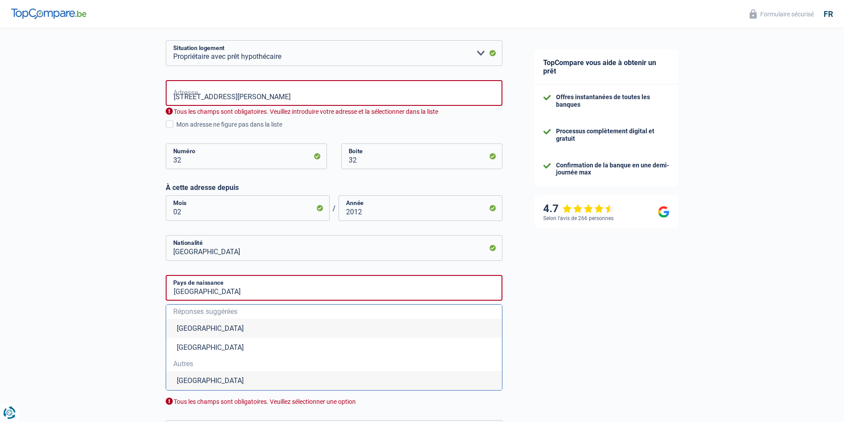
click at [226, 327] on li "Belgique" at bounding box center [334, 328] width 336 height 19
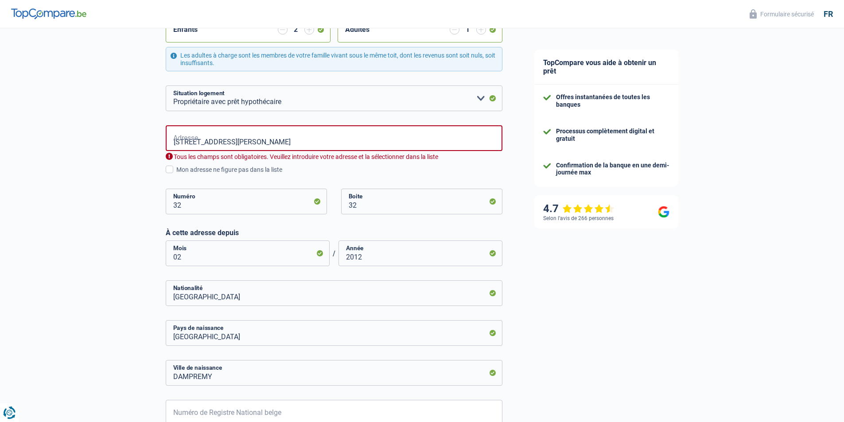
scroll to position [266, 0]
click at [413, 139] on input "Rue Julien Schmidt 32 6020 Charleroi" at bounding box center [334, 137] width 337 height 26
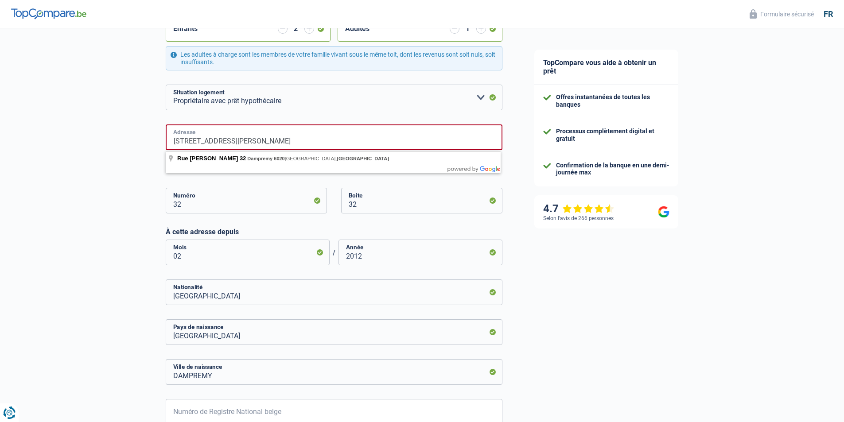
type input "Rue Julien Schmidt 32 6020 dampremy belgique"
click at [520, 130] on div "TopCompare vous aide à obtenir un prêt Offres instantanées de toutes les banque…" at bounding box center [681, 140] width 326 height 755
click at [170, 170] on span at bounding box center [170, 169] width 8 height 8
click at [176, 174] on input "Mon adresse ne figure pas dans la liste" at bounding box center [176, 174] width 0 height 0
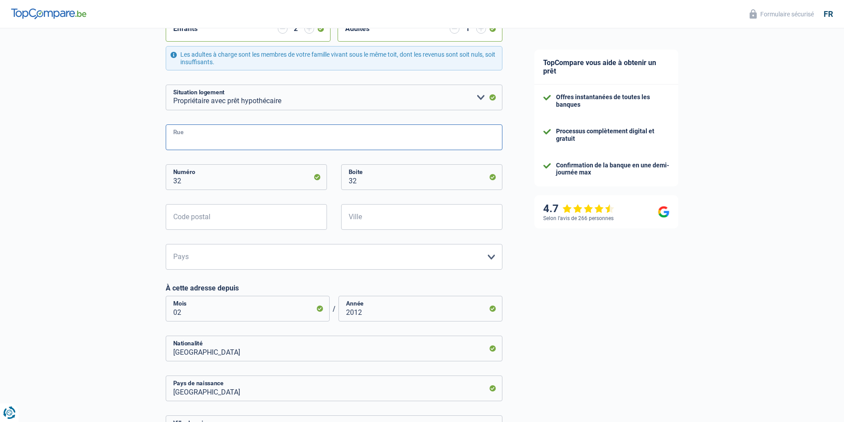
click at [292, 138] on input "Rue" at bounding box center [334, 137] width 337 height 26
type input "dampremy"
type input "6020"
type input "charleroi"
click at [477, 260] on select "Belgique Luxembourg Veuillez sélectionner une option" at bounding box center [334, 257] width 337 height 26
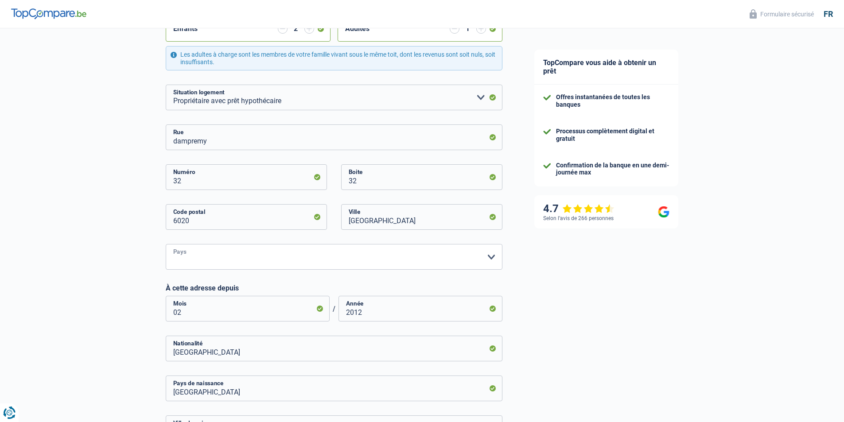
select select "BE"
click at [166, 245] on select "Belgique Luxembourg Veuillez sélectionner une option" at bounding box center [334, 257] width 337 height 26
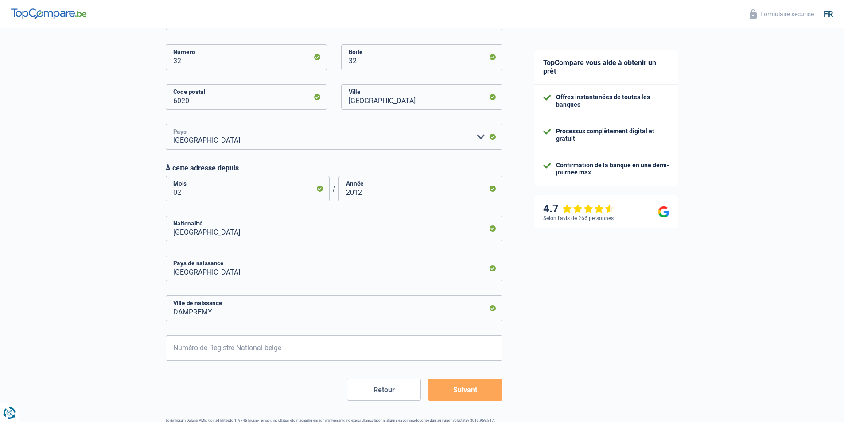
scroll to position [399, 0]
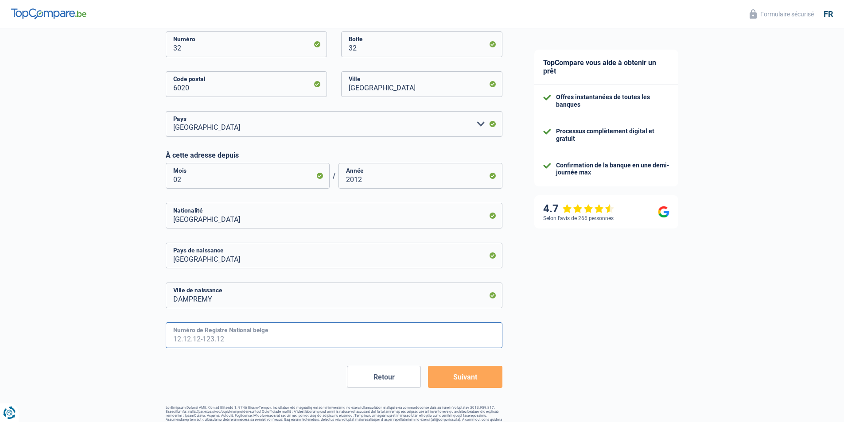
click at [338, 340] on input "Numéro de Registre National belge" at bounding box center [334, 336] width 337 height 26
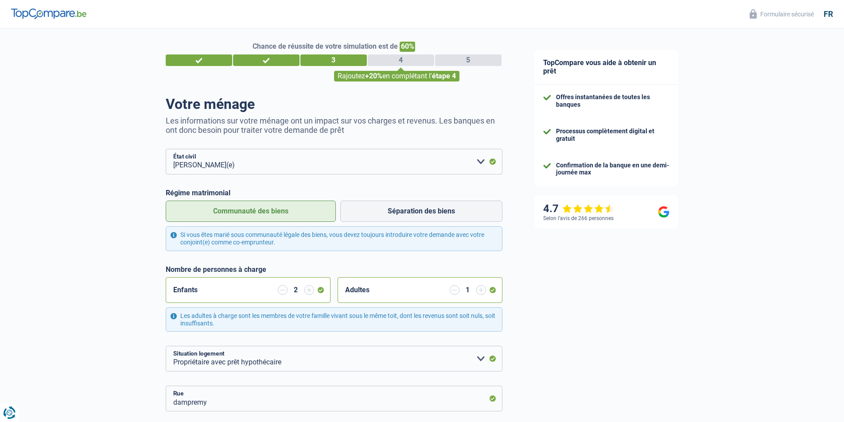
scroll to position [0, 0]
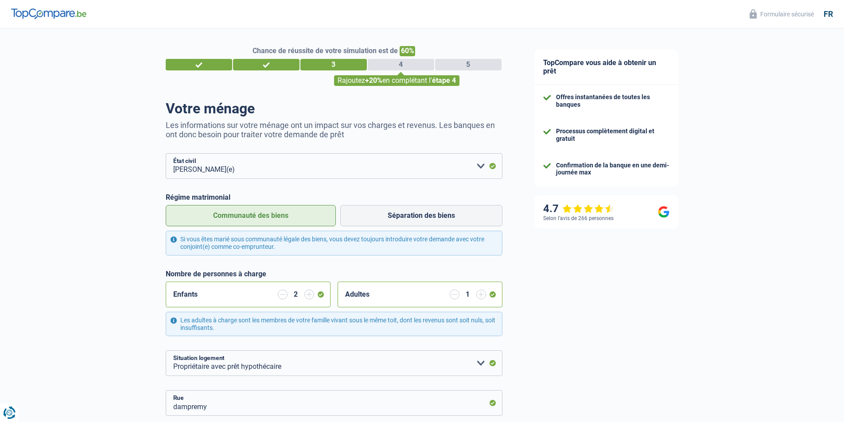
click at [456, 296] on input "button" at bounding box center [455, 295] width 10 height 10
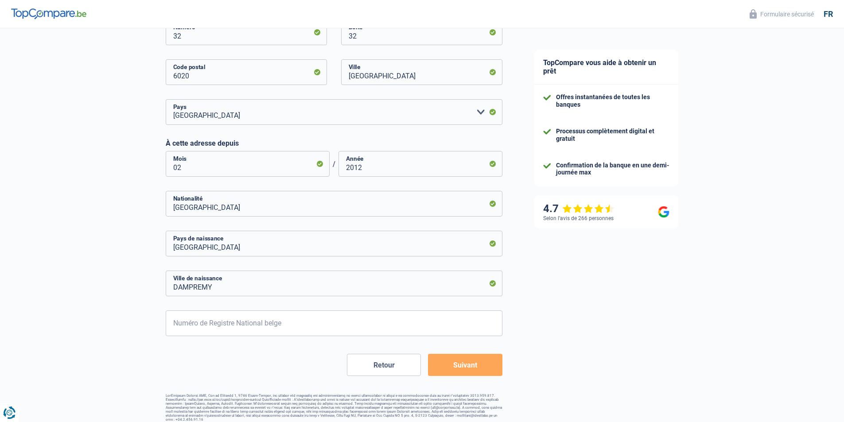
scroll to position [417, 0]
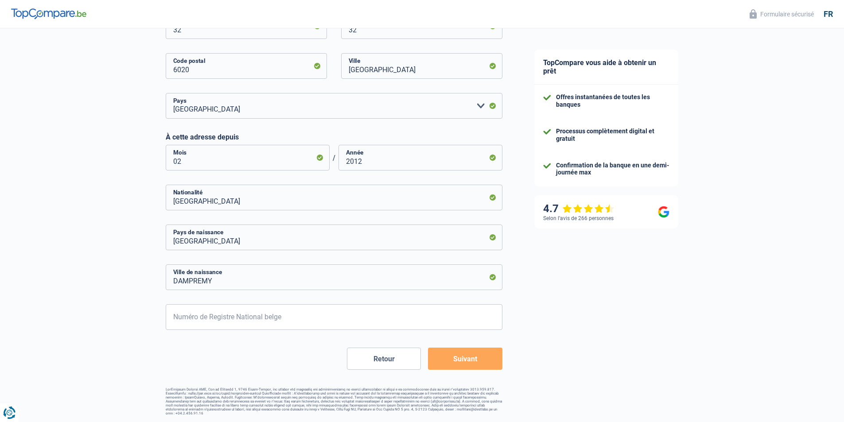
click at [451, 355] on button "Suivant" at bounding box center [465, 359] width 74 height 22
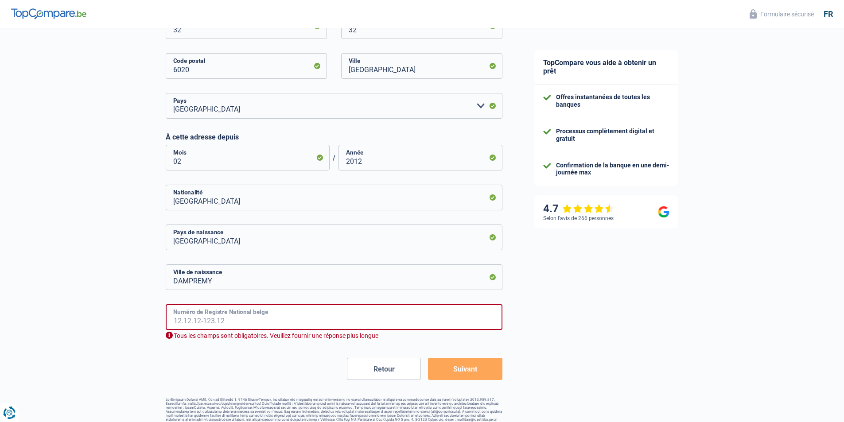
click at [401, 326] on input "Numéro de Registre National belge" at bounding box center [334, 317] width 337 height 26
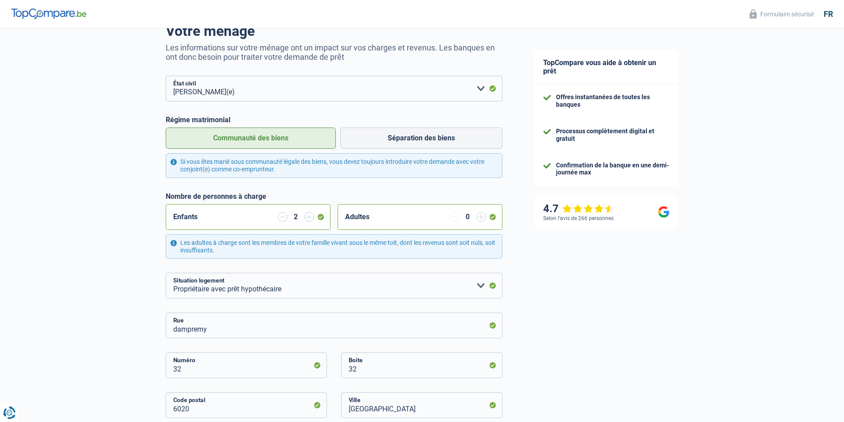
scroll to position [0, 0]
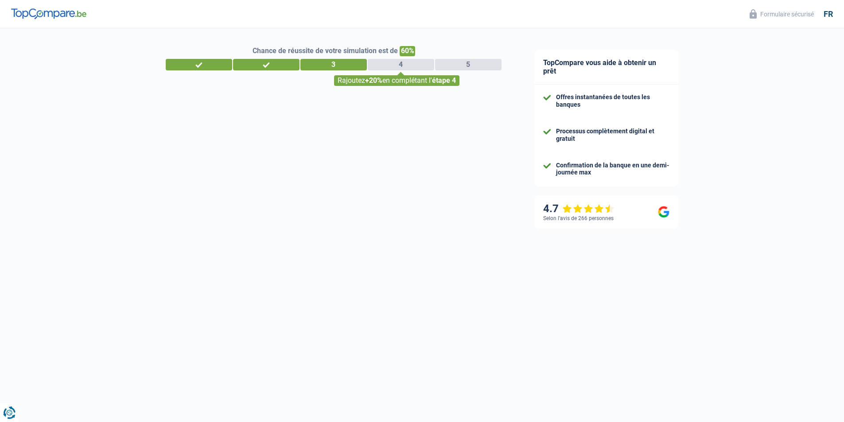
select select "invalid"
select select "spf"
select select "32"
